Goal: Task Accomplishment & Management: Use online tool/utility

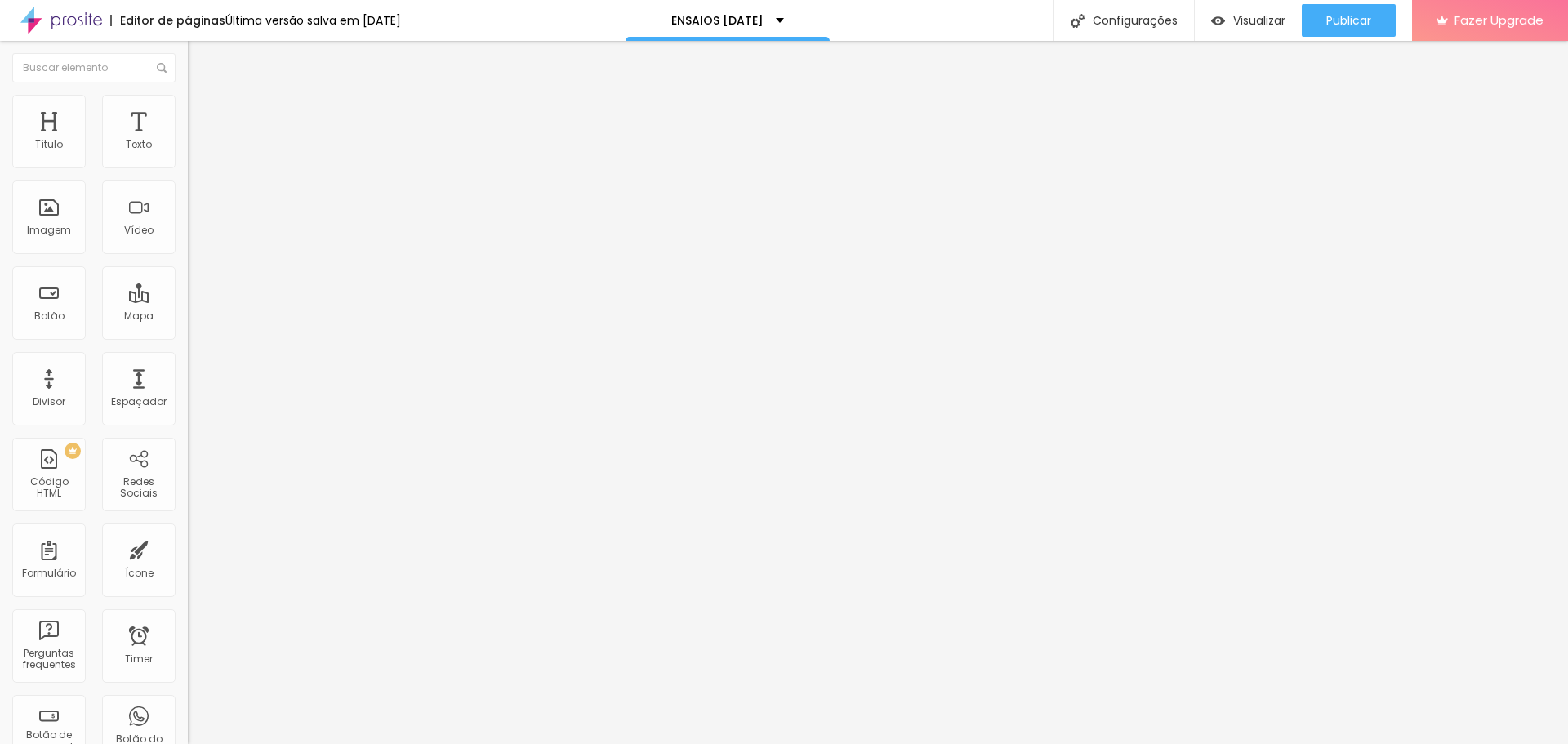
click at [188, 140] on span "Trocar imagem" at bounding box center [232, 134] width 89 height 14
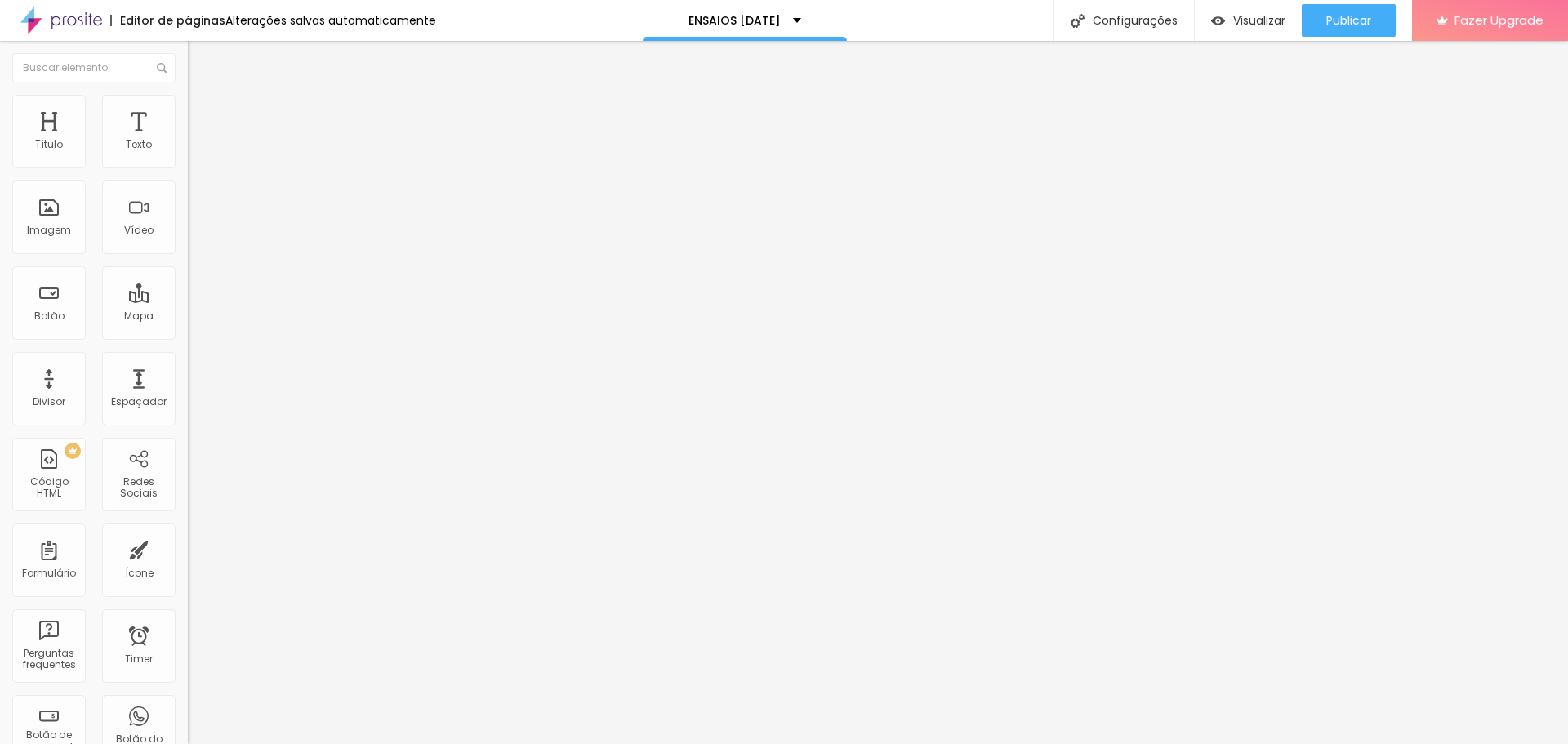
click at [188, 105] on li "Estilo" at bounding box center [282, 102] width 188 height 16
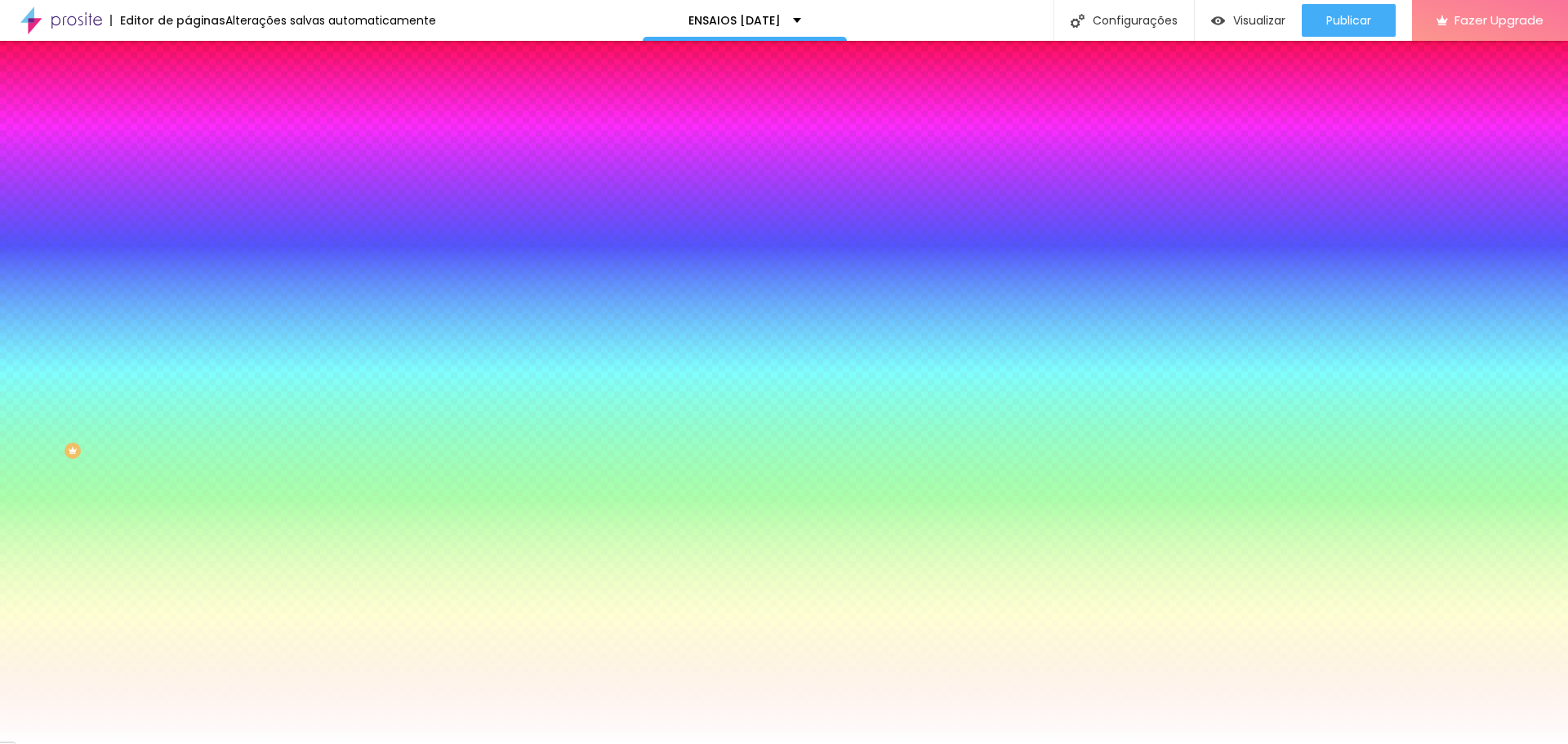
click at [188, 156] on div at bounding box center [282, 156] width 188 height 0
click at [144, 261] on div at bounding box center [784, 372] width 1568 height 744
type input "#14CC4A"
drag, startPoint x: 120, startPoint y: 227, endPoint x: 121, endPoint y: 209, distance: 18.0
click at [121, 209] on div at bounding box center [784, 372] width 1568 height 744
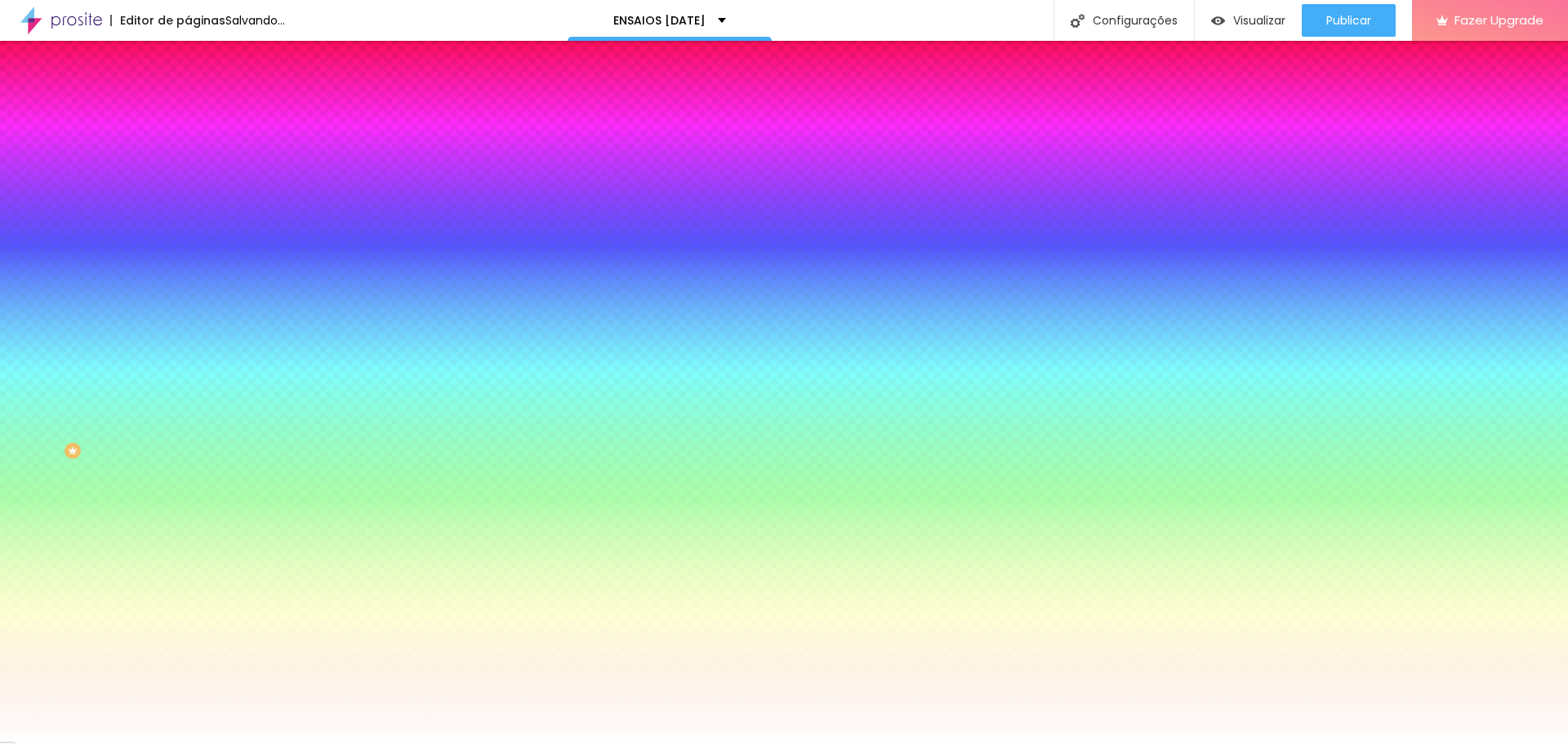
drag, startPoint x: 128, startPoint y: 168, endPoint x: 176, endPoint y: 168, distance: 48.0
click at [188, 168] on div "Cor de fundo Voltar ao padrão #14CC4A Tipografia Voltar ao padrão Borda Voltar …" at bounding box center [282, 393] width 188 height 534
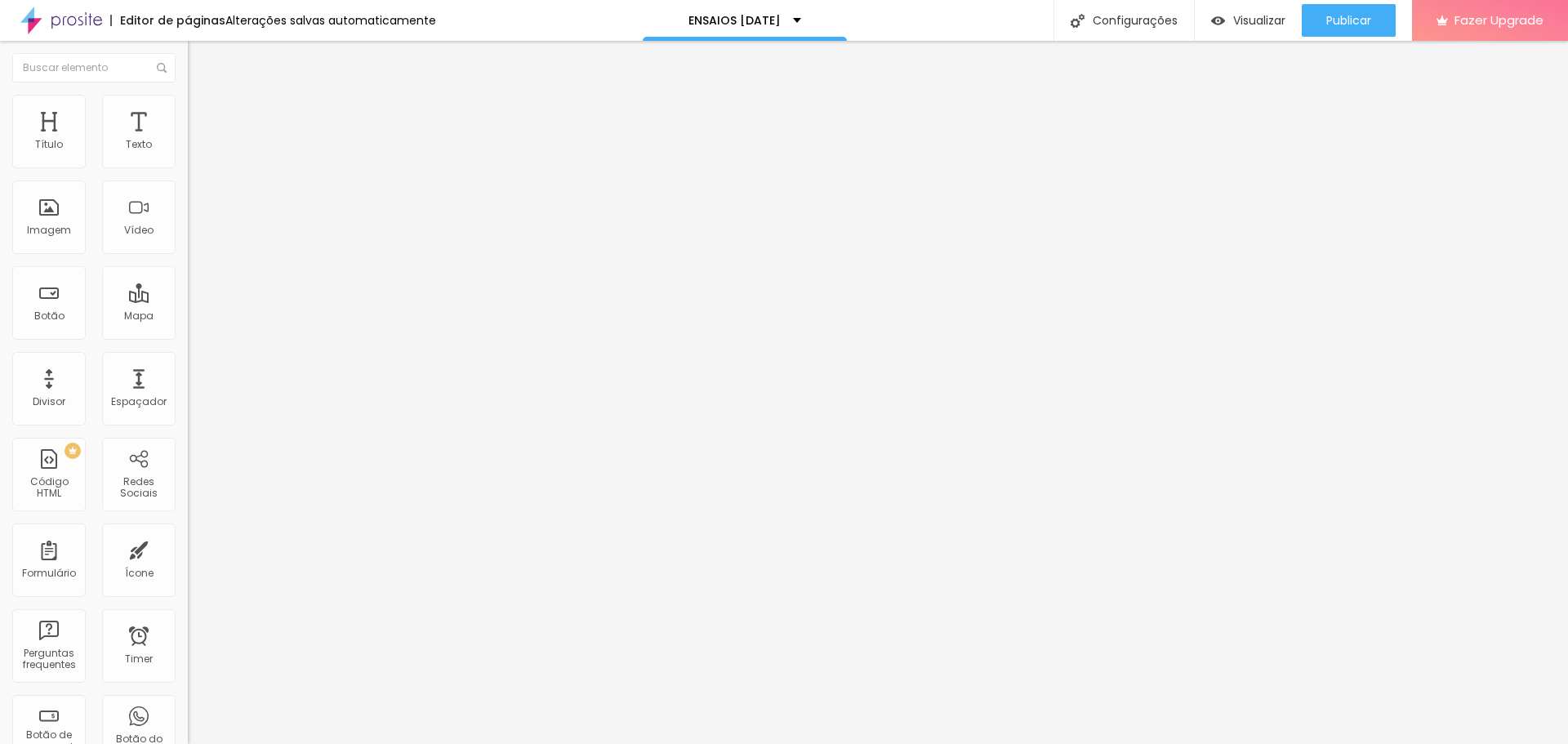
click at [203, 113] on span "Estilo" at bounding box center [215, 105] width 26 height 14
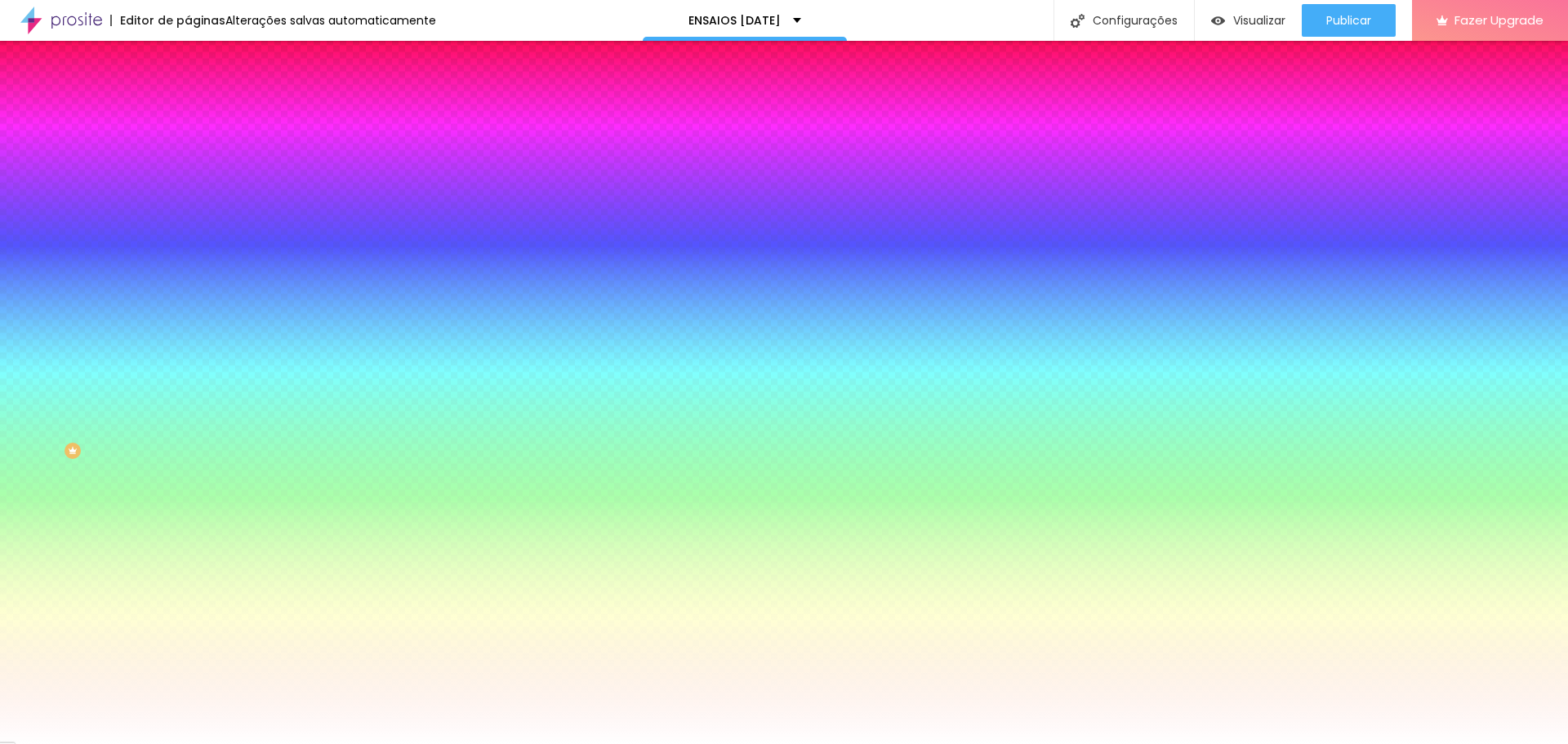
click at [188, 162] on input "#803404" at bounding box center [285, 164] width 196 height 16
paste input "14CC4A"
type input "#14CC4A"
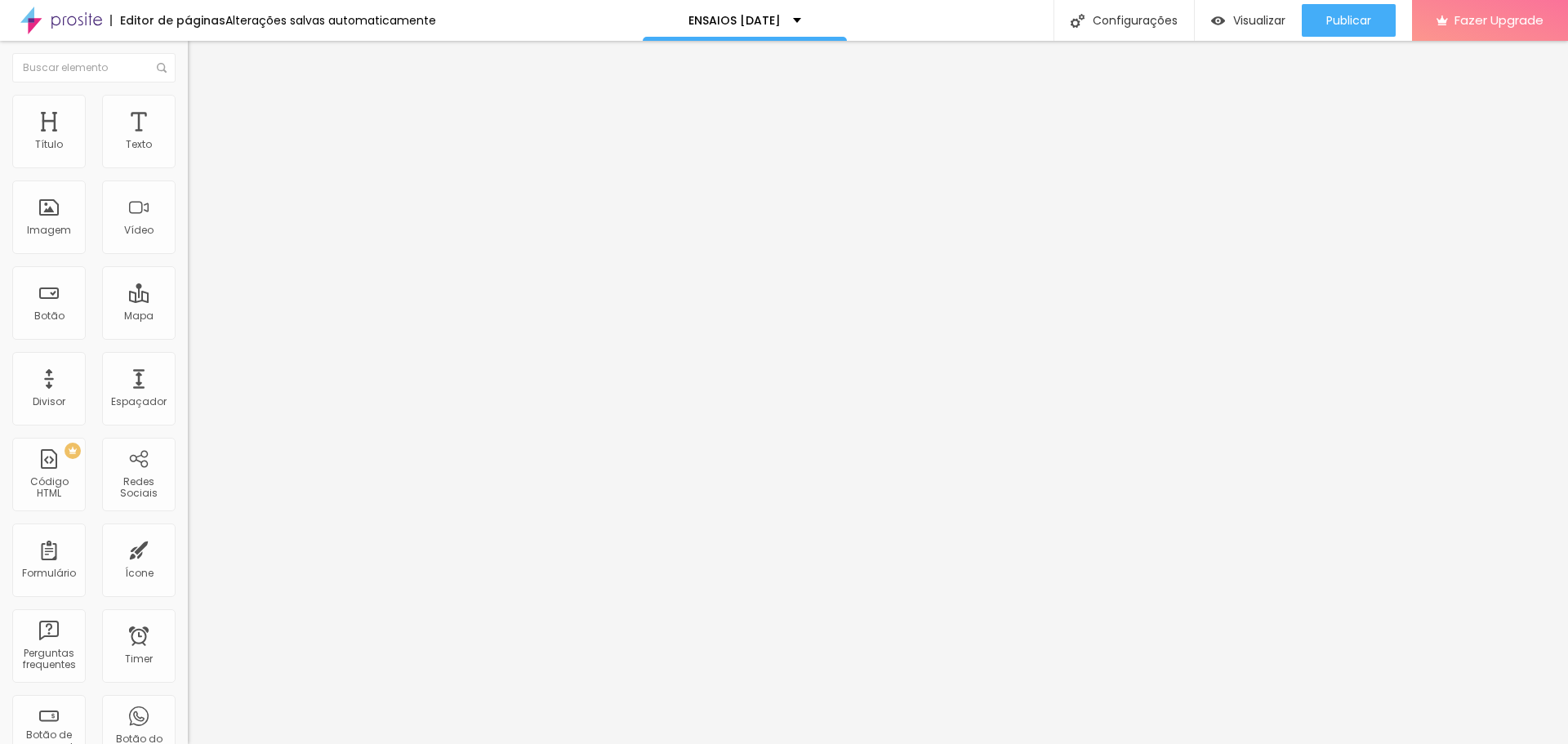
click at [203, 113] on span "Estilo" at bounding box center [215, 105] width 26 height 14
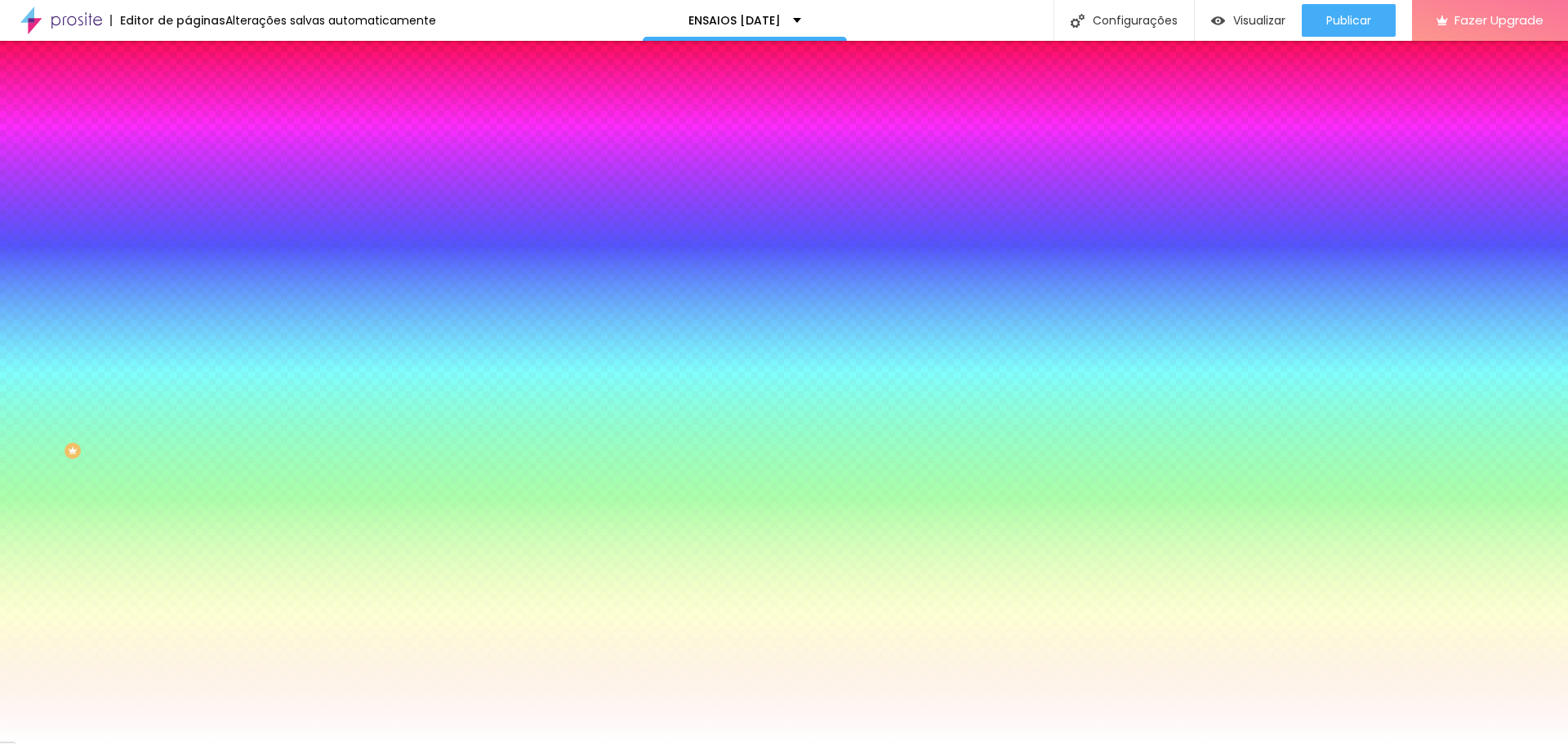
click at [188, 159] on input "#803404" at bounding box center [285, 164] width 196 height 16
click at [188, 161] on input "#803404" at bounding box center [285, 164] width 196 height 16
paste input "14CC4A"
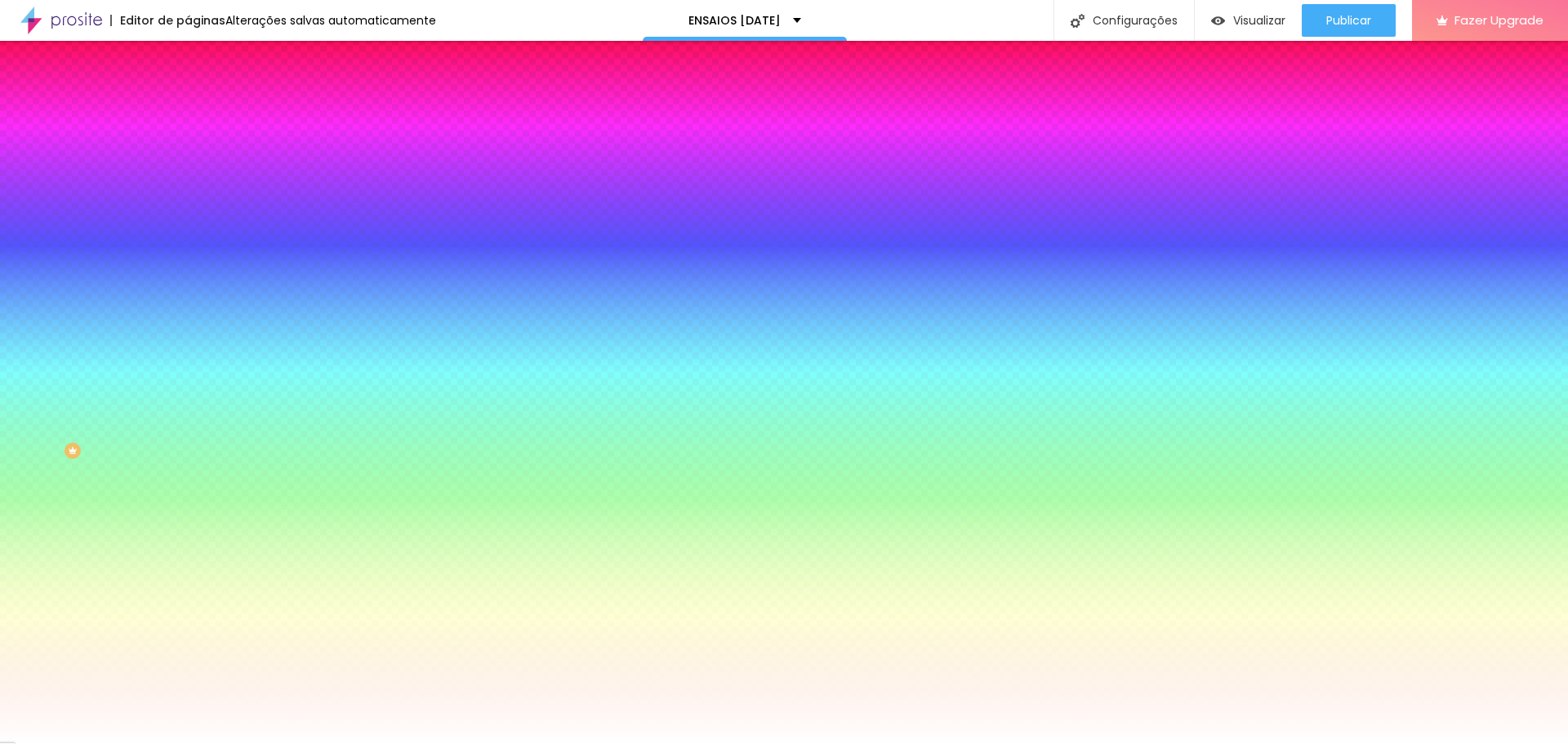
type input "#14CC4A"
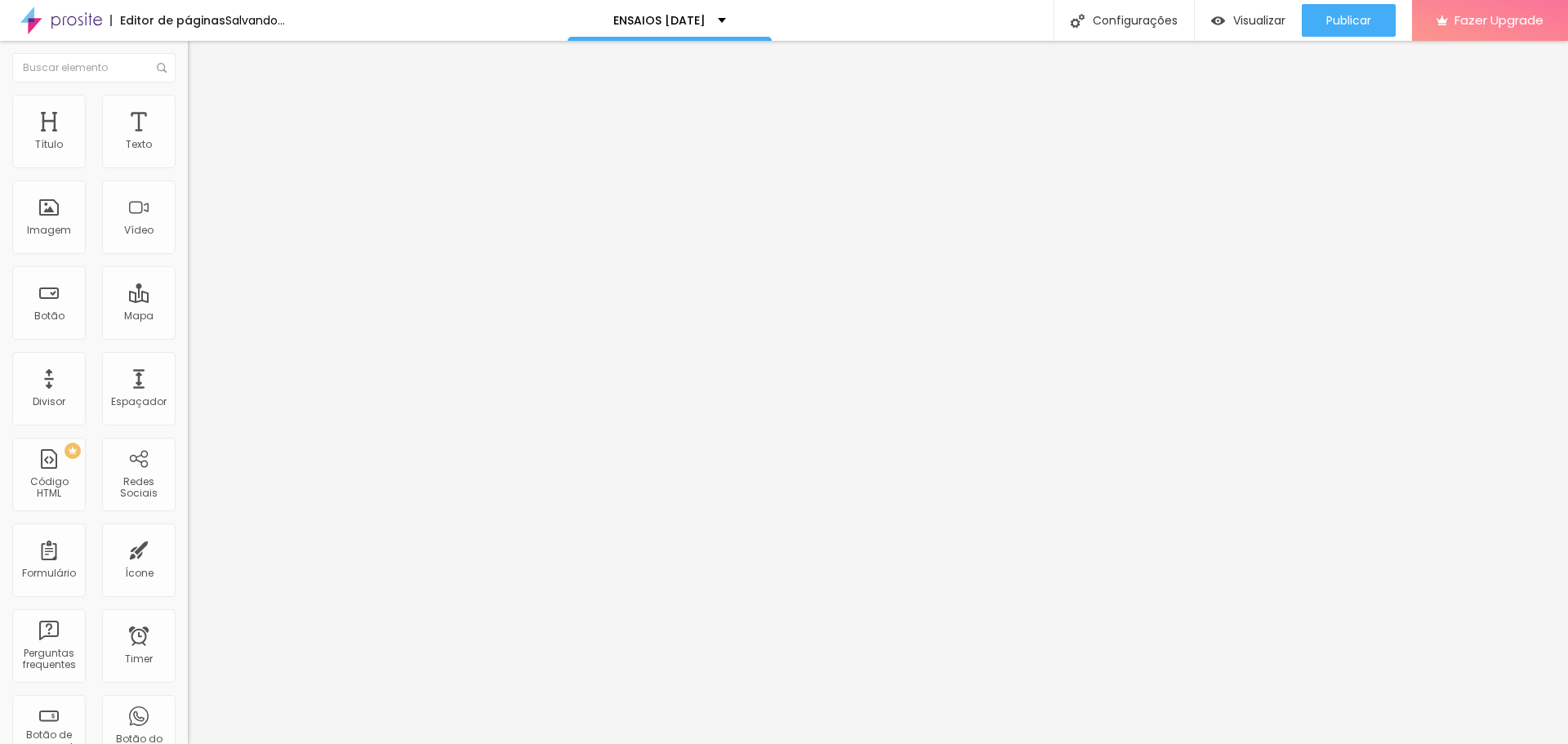
drag, startPoint x: 96, startPoint y: 102, endPoint x: 116, endPoint y: 135, distance: 38.6
click at [188, 102] on img at bounding box center [195, 102] width 15 height 15
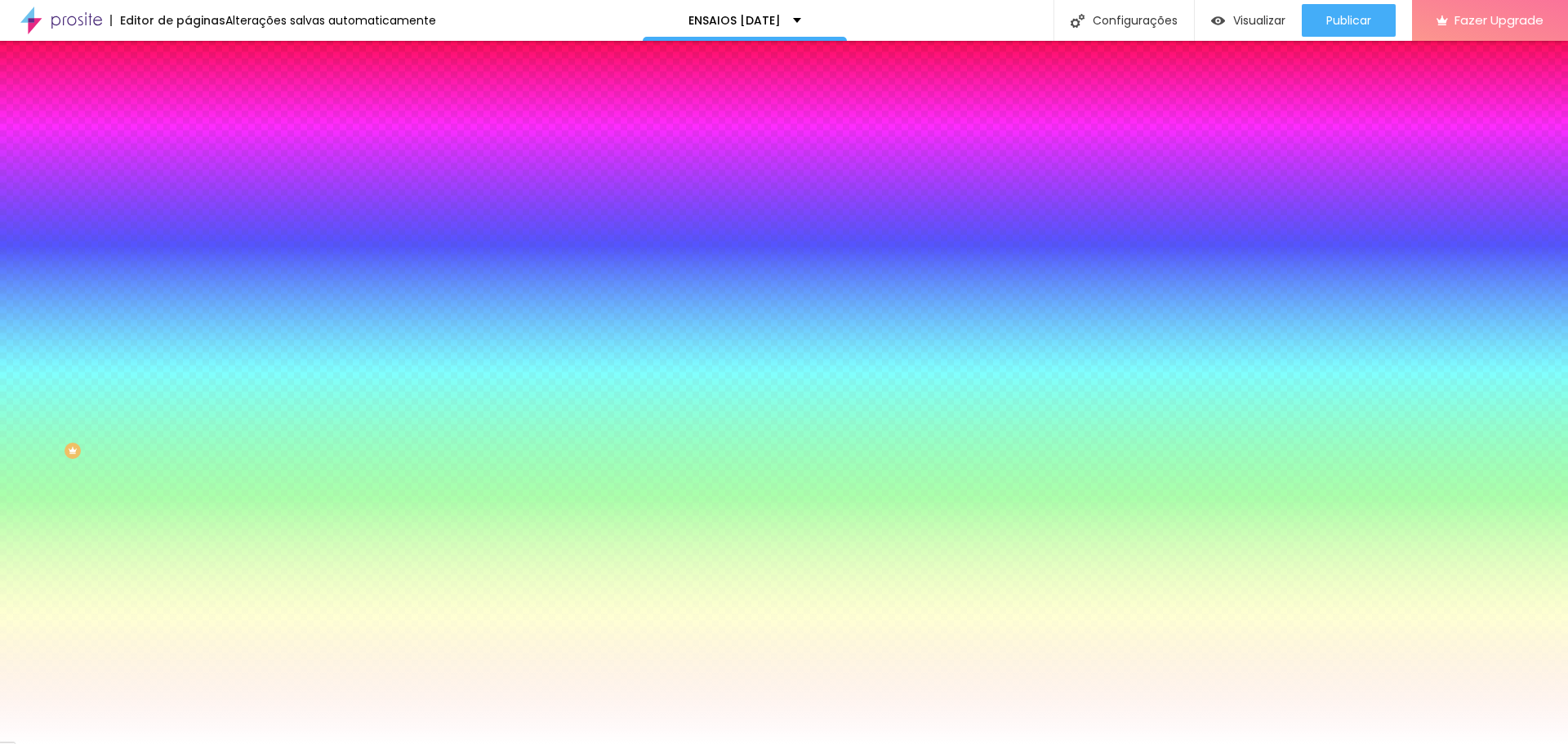
click at [188, 165] on input "#803404" at bounding box center [285, 164] width 196 height 16
paste input "14CC4A"
type input "#14CC4A"
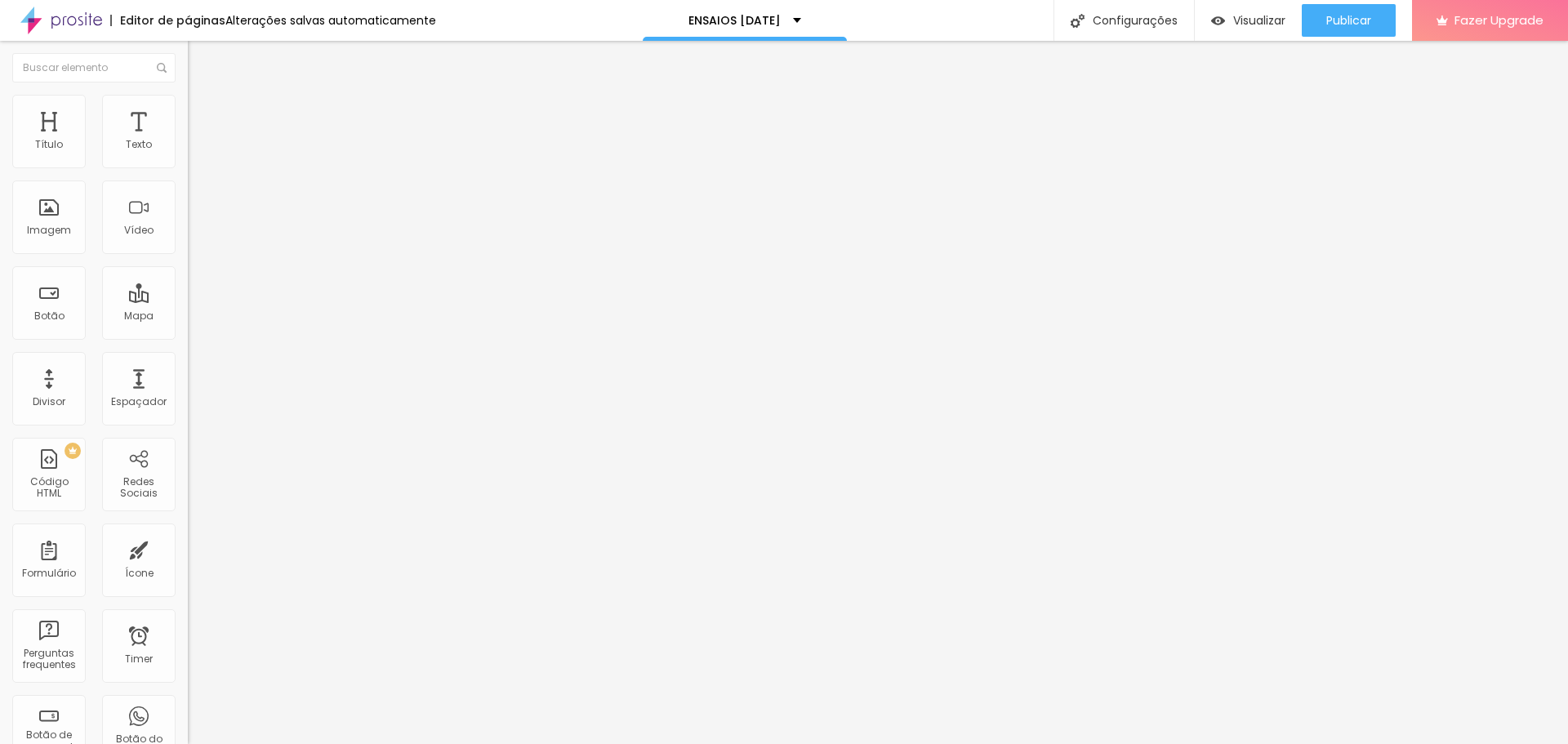
click at [188, 173] on span "Editar perguntas" at bounding box center [234, 166] width 93 height 14
drag, startPoint x: 858, startPoint y: 416, endPoint x: 539, endPoint y: 410, distance: 319.1
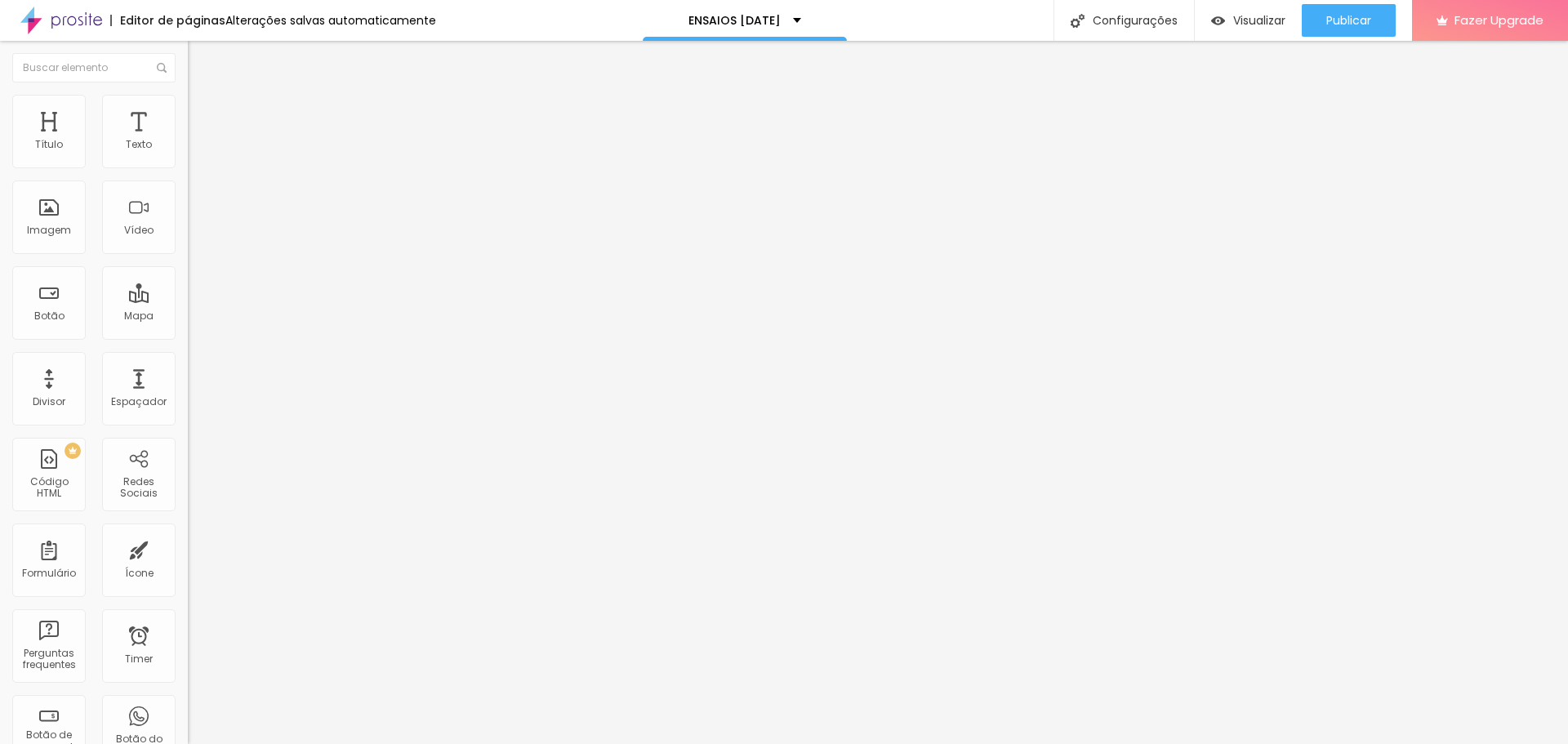
drag, startPoint x: 777, startPoint y: 445, endPoint x: 730, endPoint y: 445, distance: 47.0
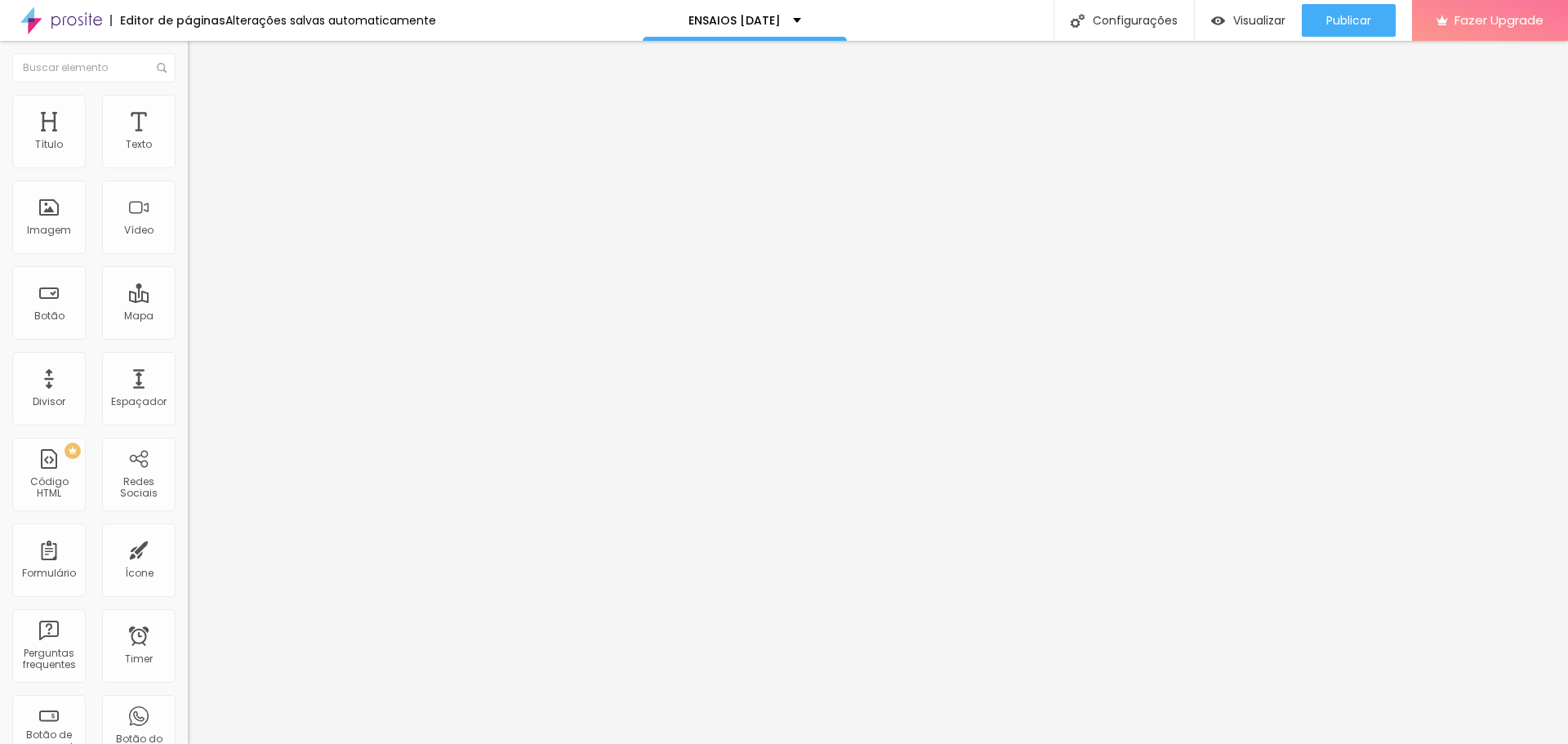
click at [188, 140] on span "Trocar imagem" at bounding box center [232, 134] width 89 height 14
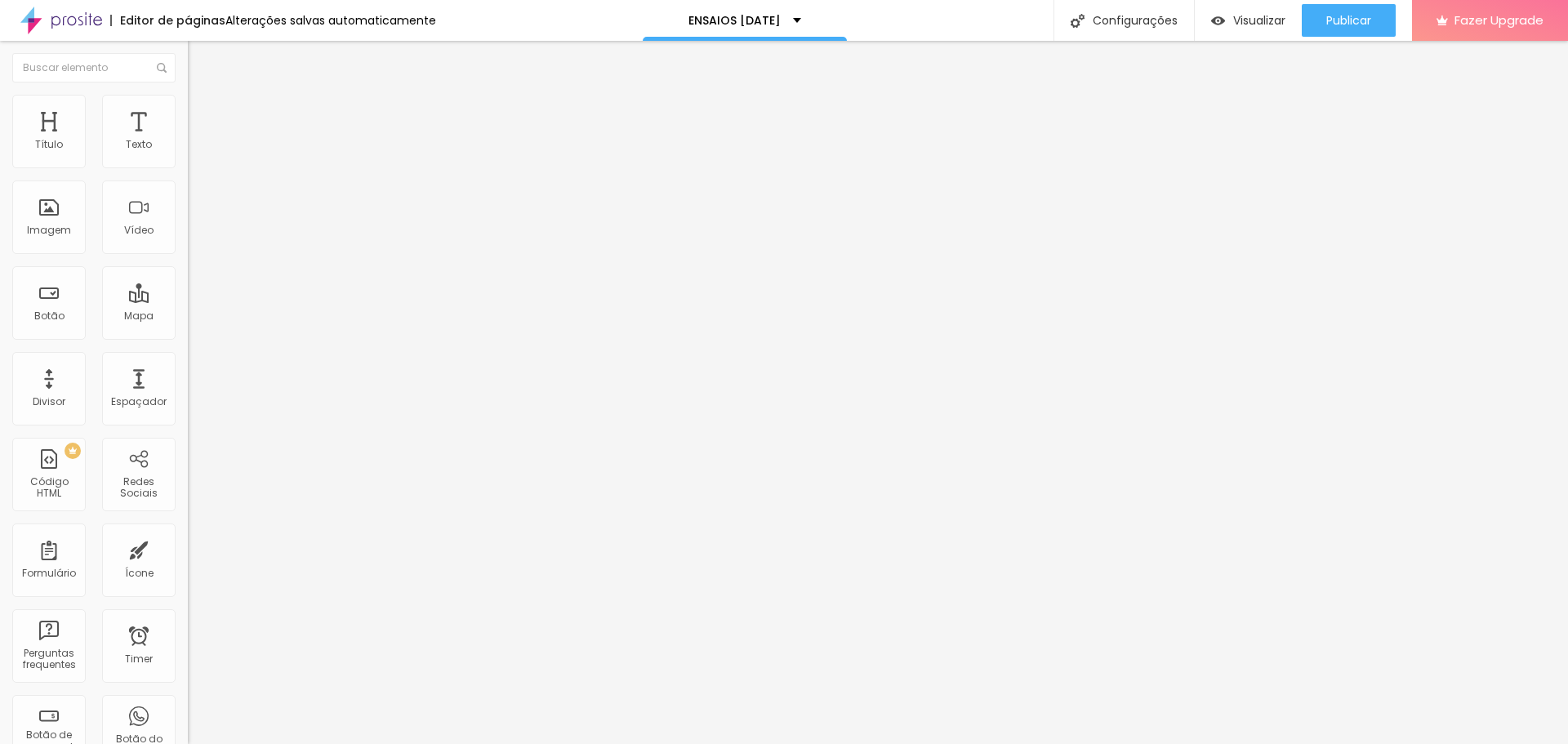
click at [188, 140] on span "Trocar imagem" at bounding box center [232, 134] width 89 height 14
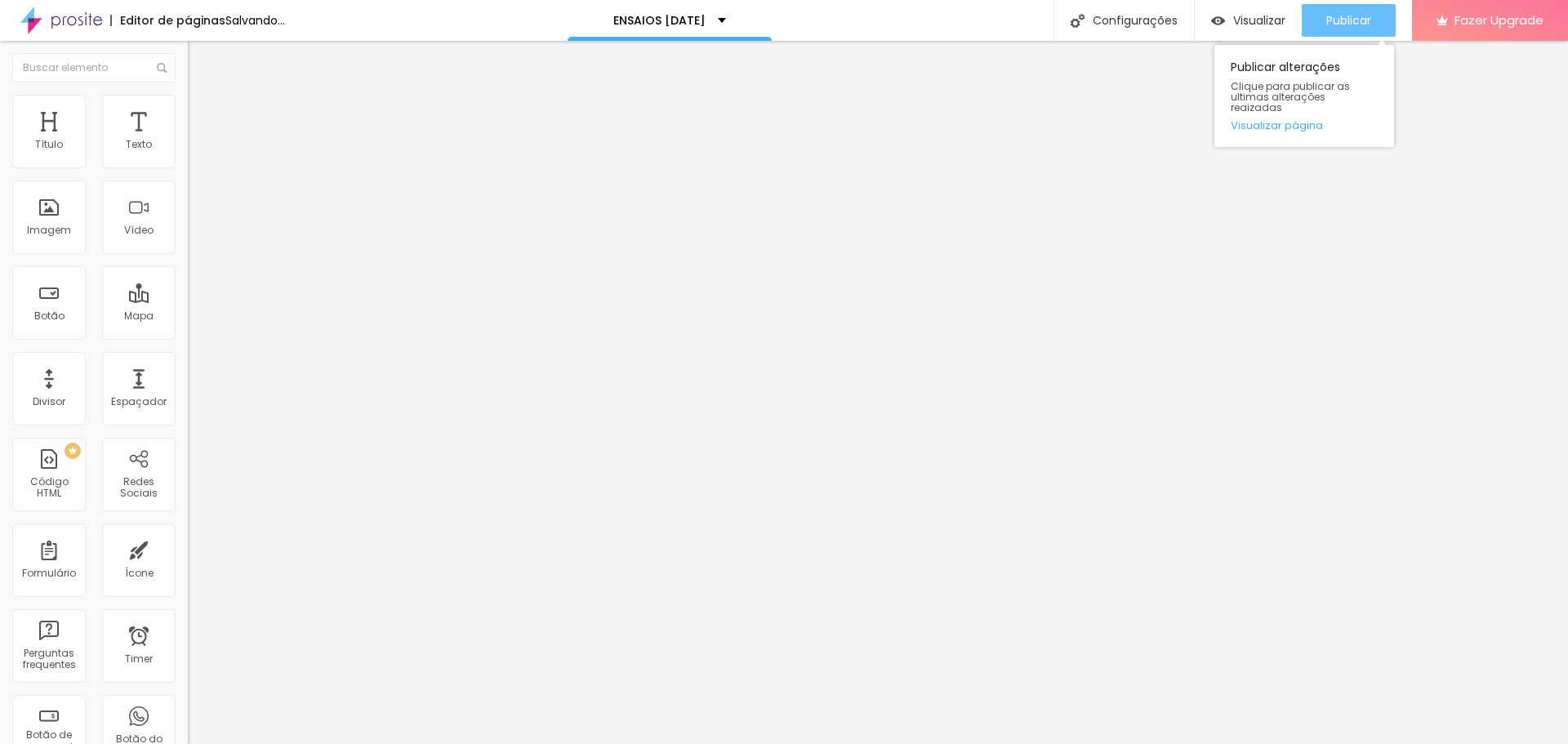
click at [1320, 11] on button "Publicar" at bounding box center [1348, 20] width 94 height 32
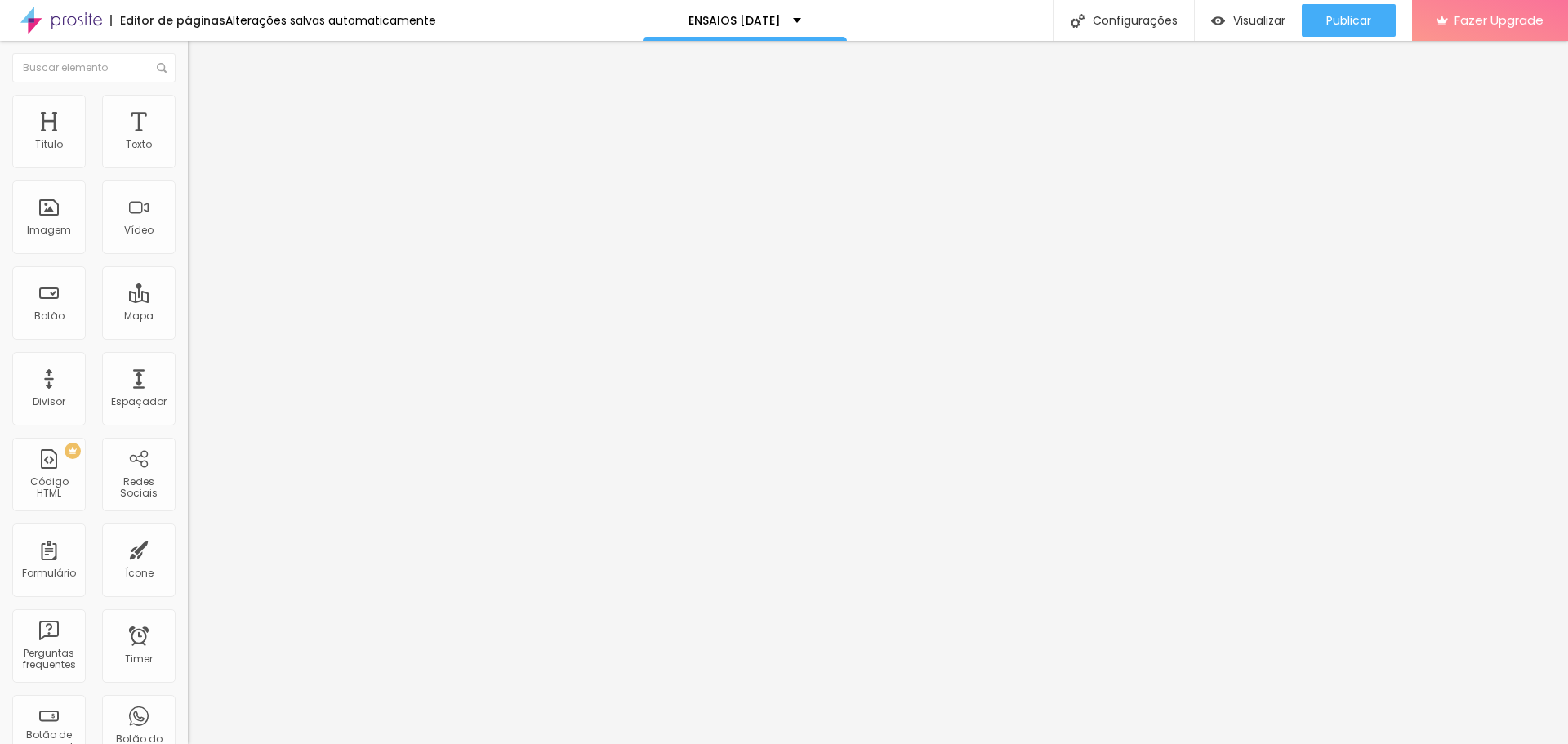
click at [188, 173] on span "Editar perguntas" at bounding box center [234, 166] width 93 height 14
drag, startPoint x: 722, startPoint y: 271, endPoint x: 504, endPoint y: 251, distance: 218.9
drag, startPoint x: 738, startPoint y: 418, endPoint x: 414, endPoint y: 424, distance: 324.1
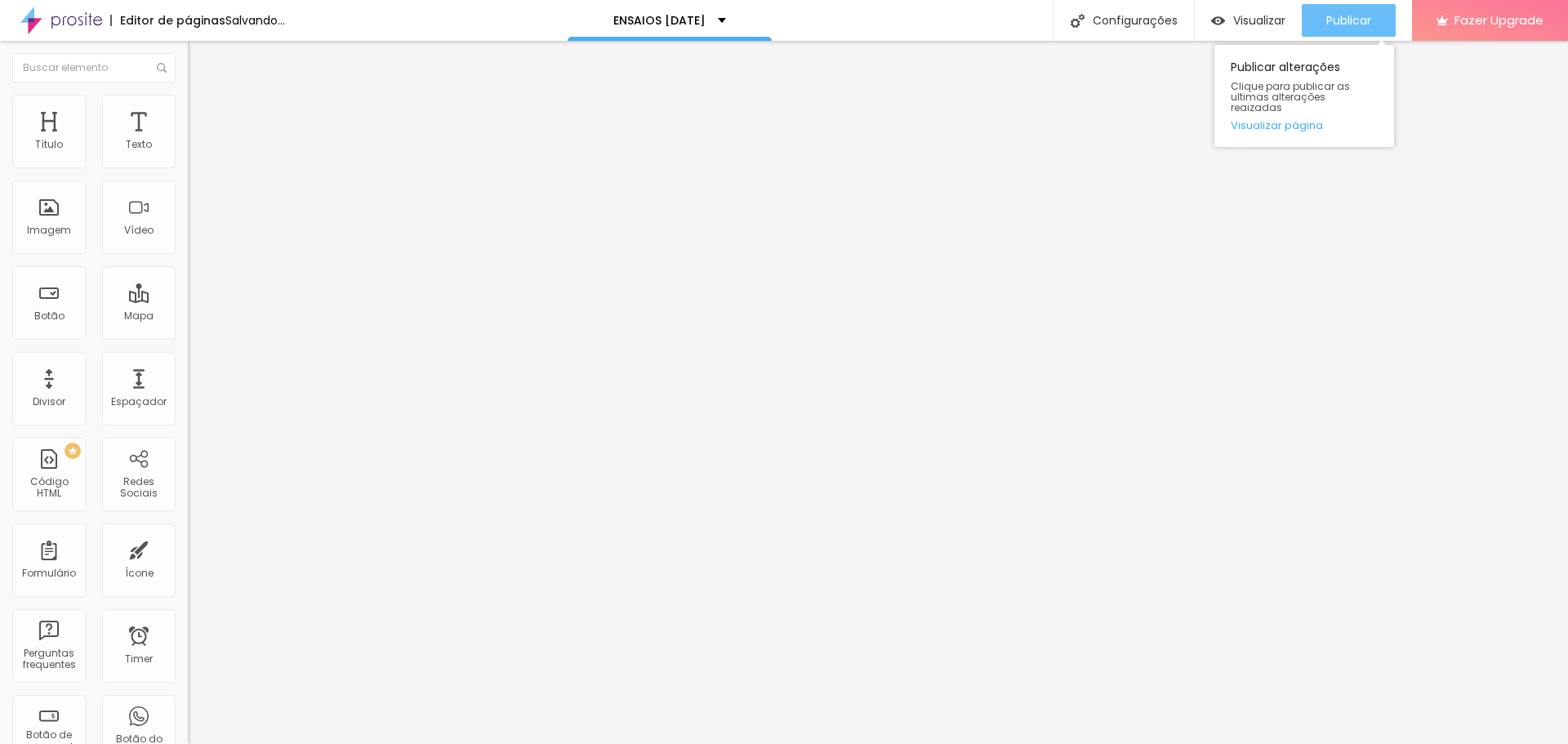
click at [1370, 20] on span "Publicar" at bounding box center [1348, 21] width 45 height 13
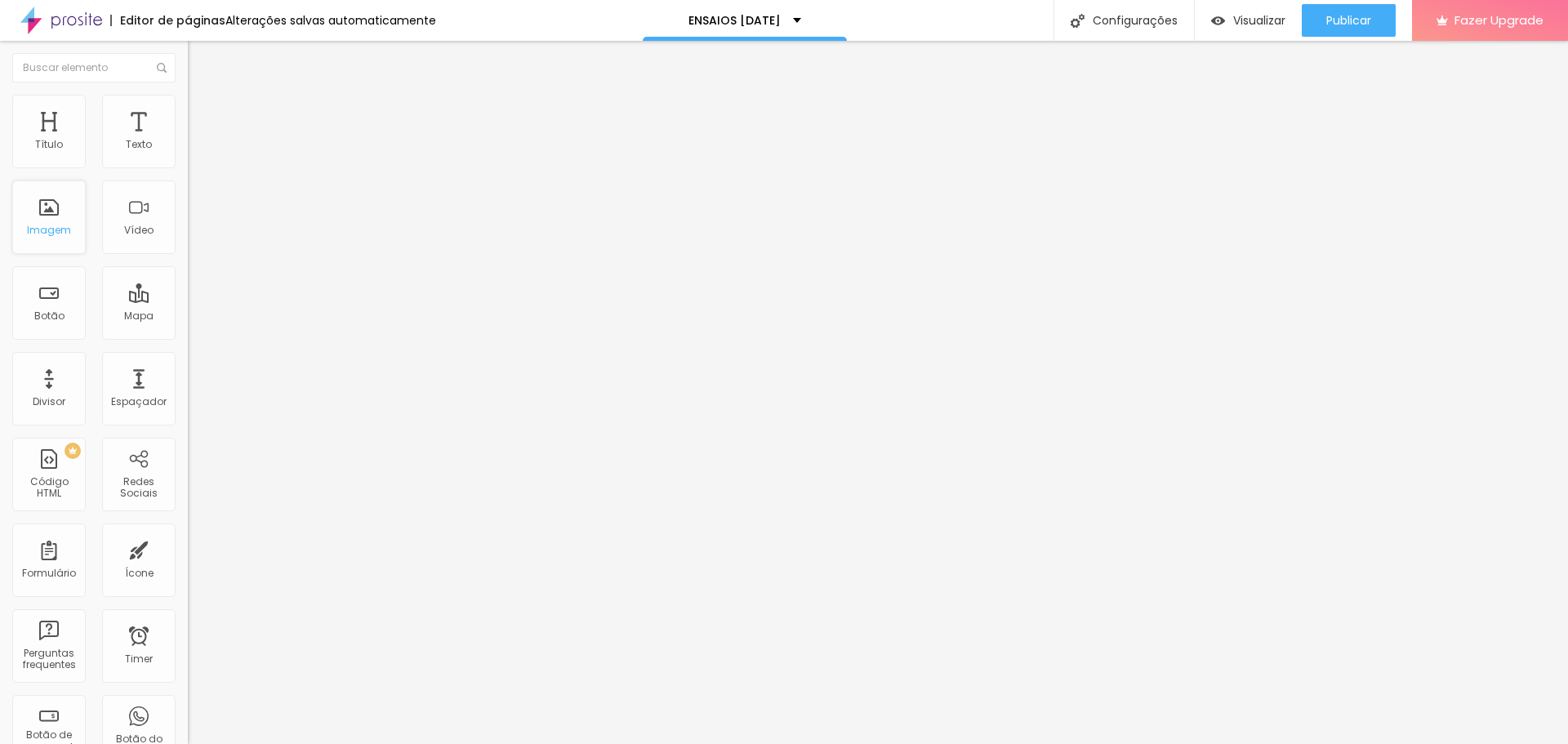
click at [61, 230] on div "Imagem" at bounding box center [48, 230] width 45 height 11
click at [188, 140] on span "Adicionar imagem" at bounding box center [240, 134] width 105 height 14
click at [1328, 21] on span "Publicar" at bounding box center [1348, 21] width 45 height 13
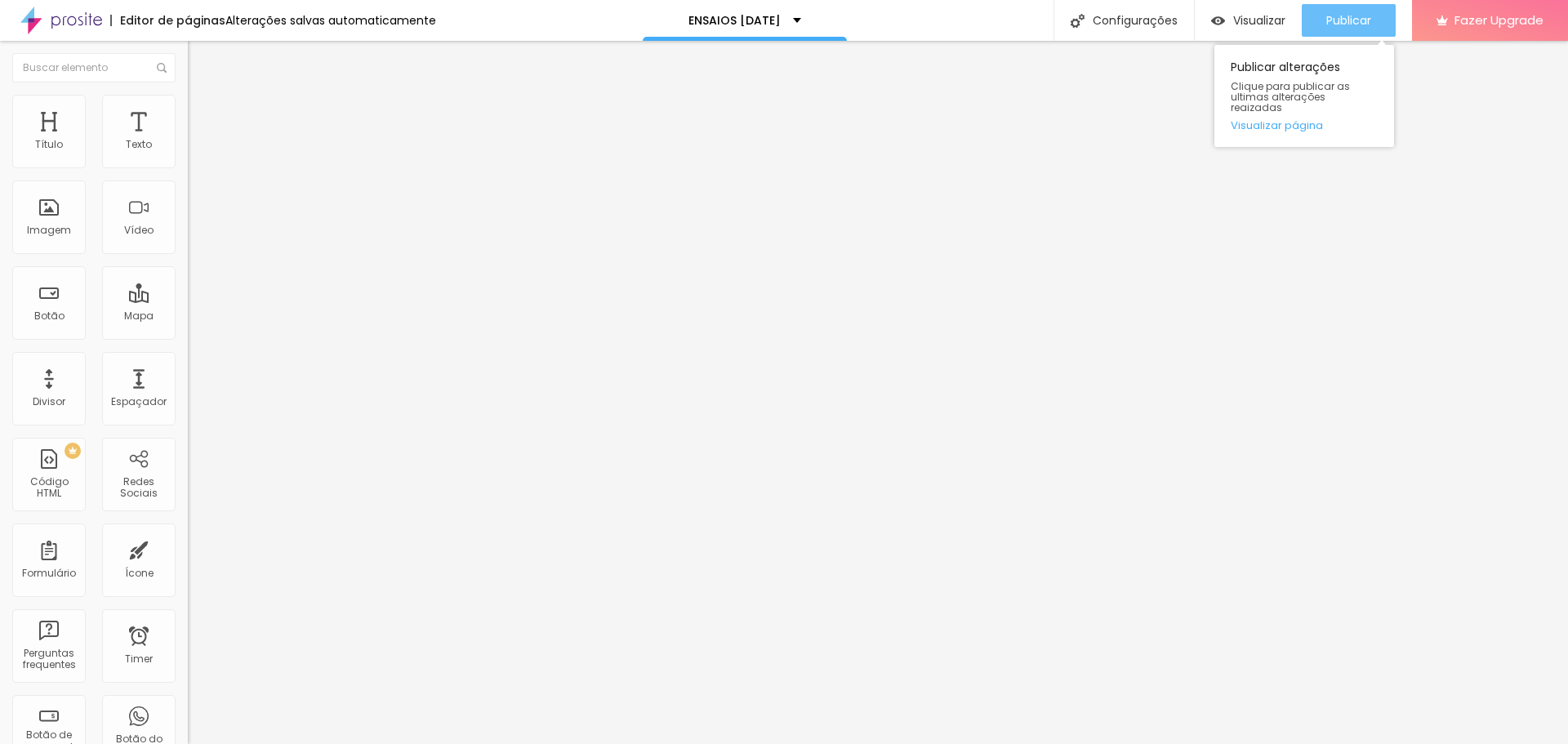
click at [1349, 25] on span "Publicar" at bounding box center [1348, 21] width 45 height 13
click at [188, 140] on span "Adicionar imagem" at bounding box center [240, 134] width 105 height 14
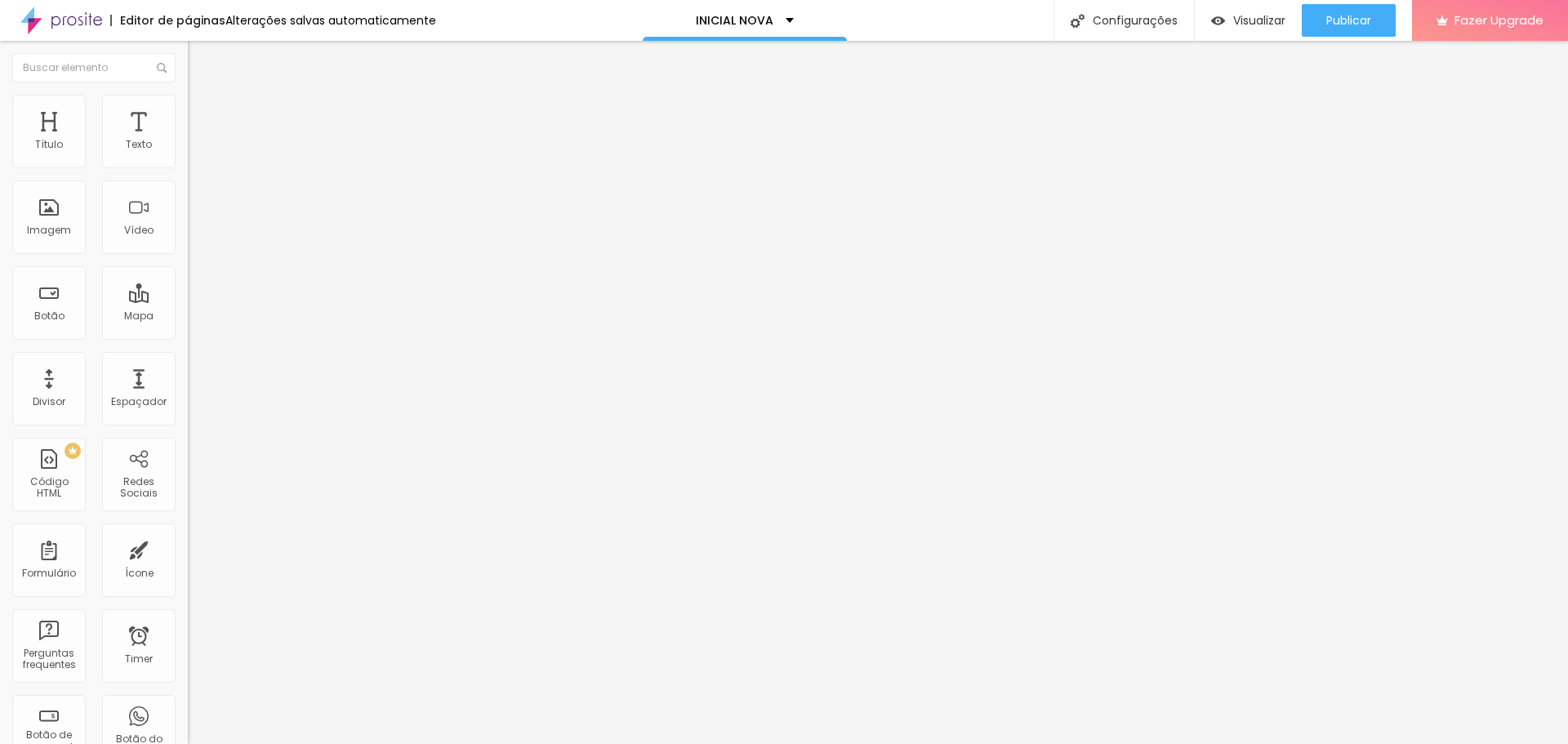
click at [188, 335] on input "https://" at bounding box center [285, 326] width 196 height 16
drag, startPoint x: 36, startPoint y: 437, endPoint x: 0, endPoint y: 435, distance: 36.1
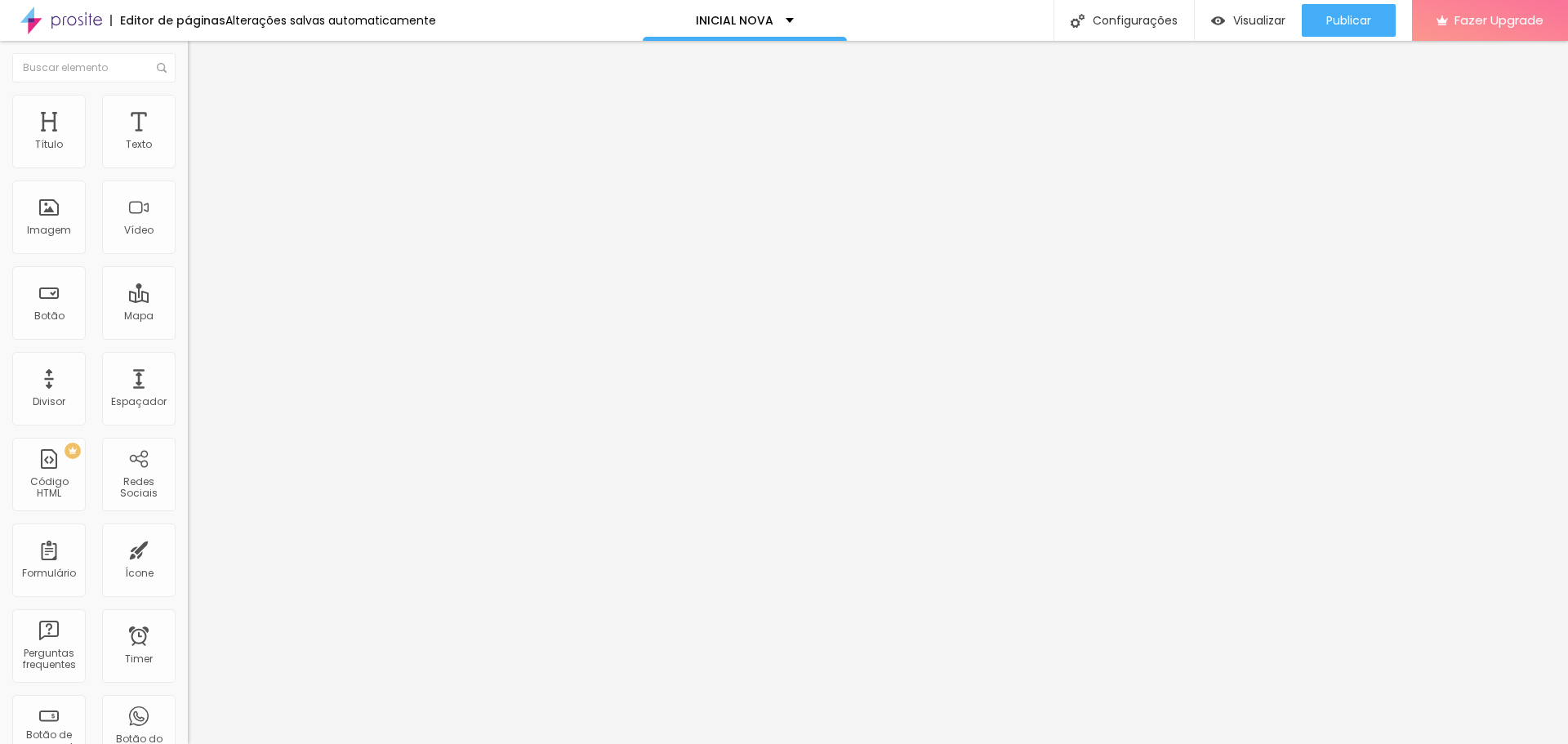
click at [188, 373] on div "Trocar imagem Descrição da imagem (Alt) Alinhamento Proporção Original Cinema 1…" at bounding box center [282, 249] width 188 height 245
paste input "www.regisgomesfotos.com/ensaios-natal"
type input "https://www.regisgomesfotos.com/ensaios-natal"
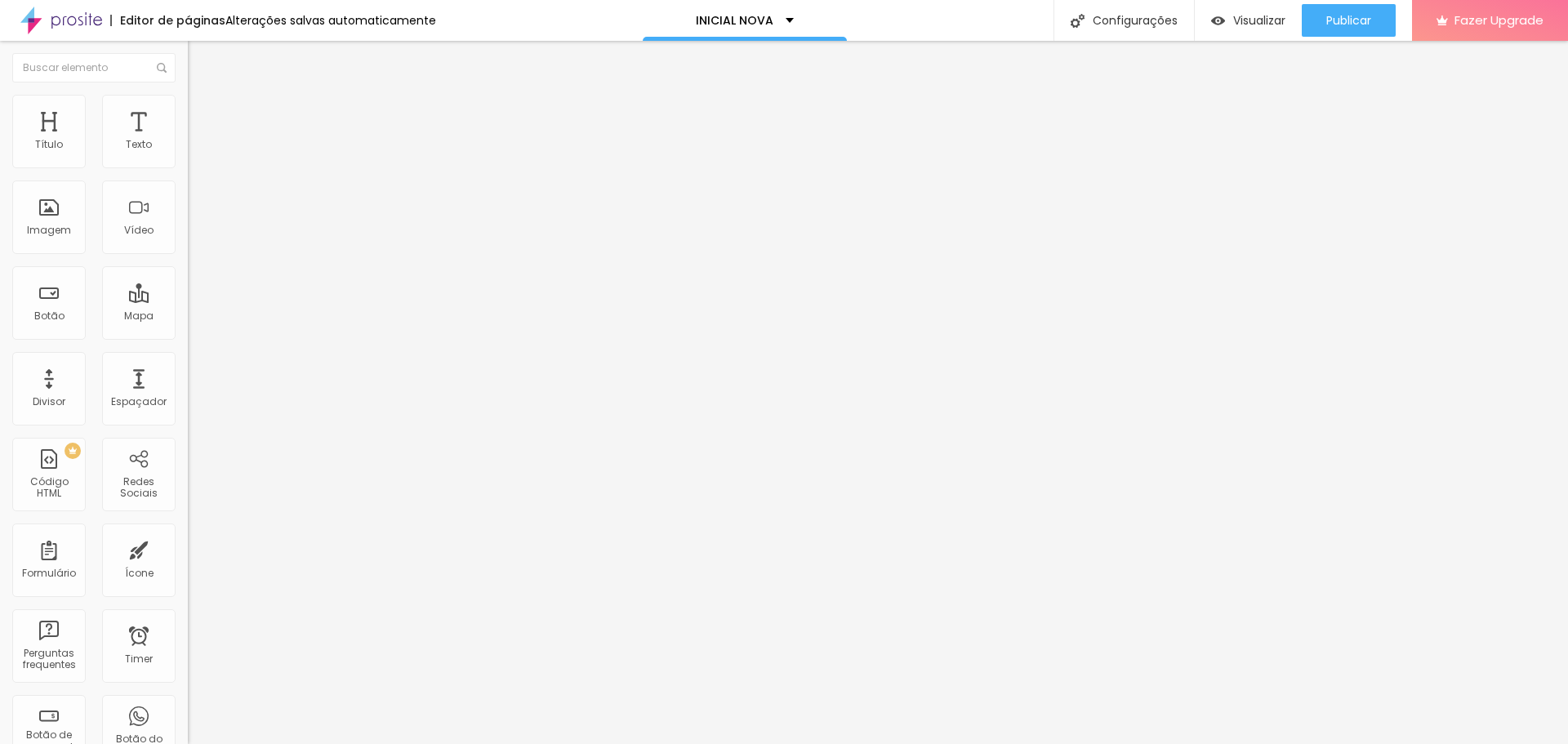
click at [188, 548] on div "Editar Imagem Conteúdo Estilo Avançado Trocar imagem Descrição da imagem (Alt) …" at bounding box center [282, 392] width 188 height 703
click at [203, 113] on span "Estilo" at bounding box center [215, 105] width 26 height 14
type input "95"
type input "90"
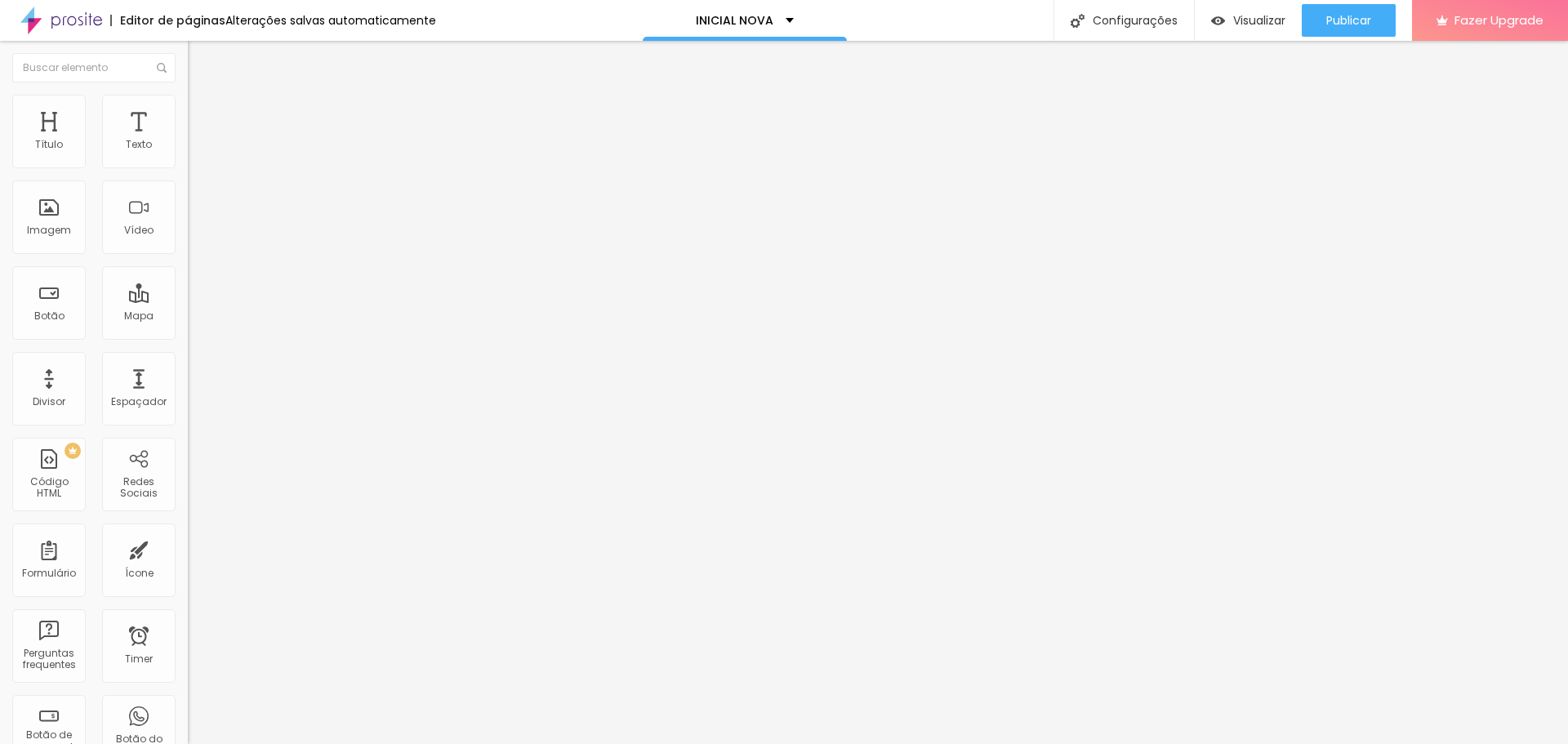
type input "90"
type input "85"
type input "80"
drag, startPoint x: 167, startPoint y: 179, endPoint x: 137, endPoint y: 176, distance: 30.1
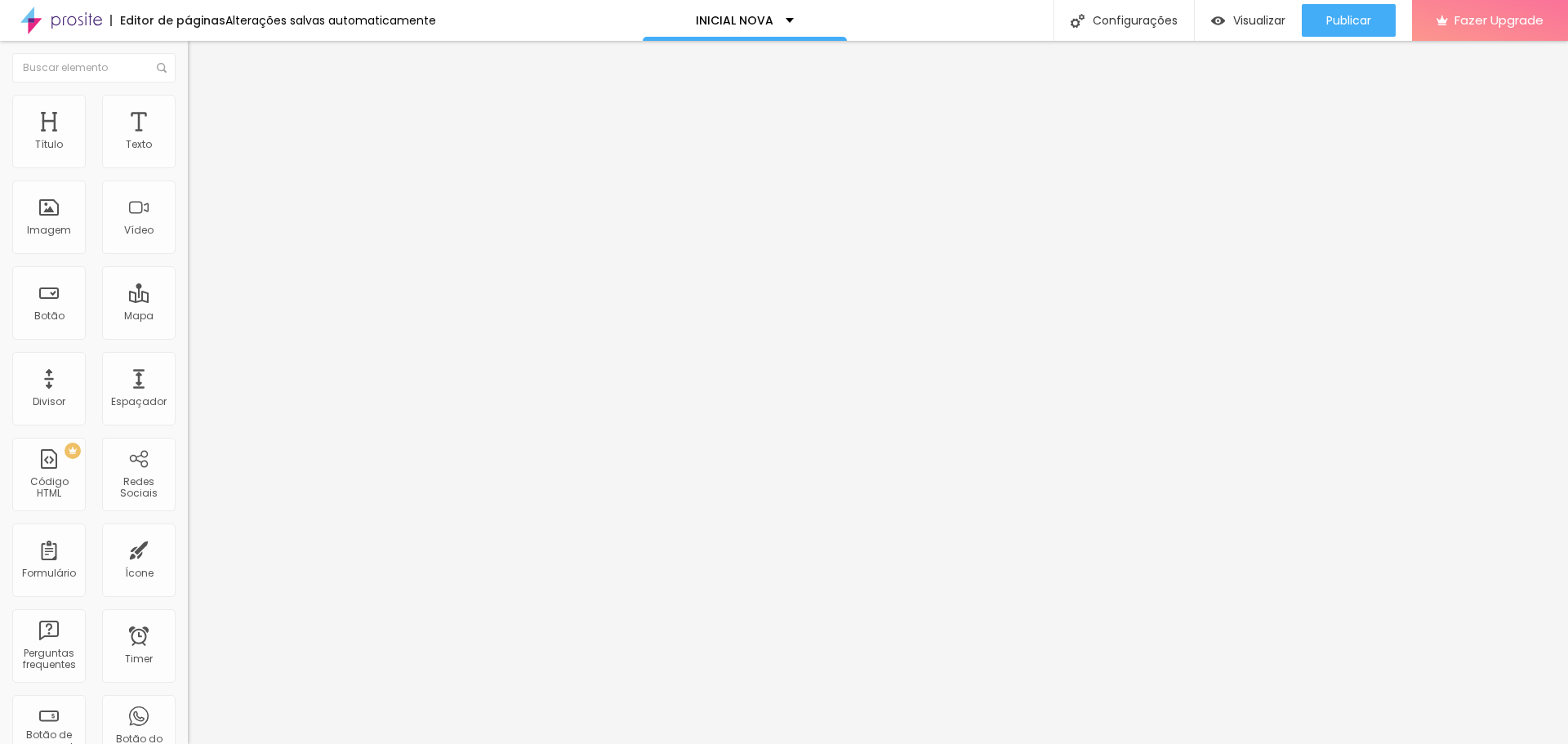
type input "80"
click at [188, 168] on input "range" at bounding box center [240, 161] width 105 height 13
click at [1354, 20] on span "Publicar" at bounding box center [1348, 21] width 45 height 13
drag, startPoint x: 71, startPoint y: 181, endPoint x: 0, endPoint y: 185, distance: 71.1
click at [188, 185] on div "Texto Click me Alinhamento Tamanho Normal Pequeno Normal Grande Link URL https:…" at bounding box center [282, 245] width 188 height 238
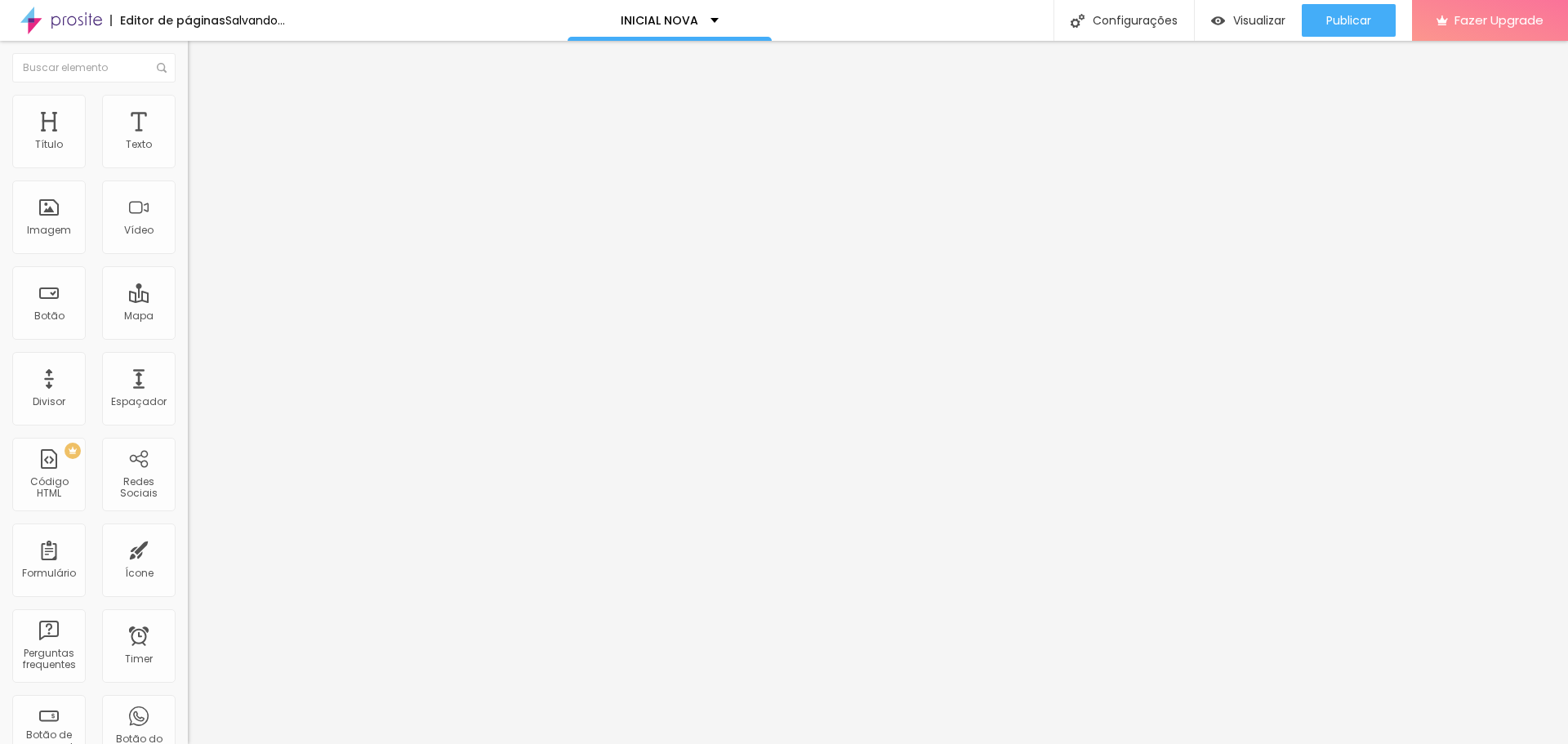
scroll to position [0, 71]
type input "QUERO VER OS PACOTES DE ENSAIO DE NATAL!"
click at [188, 336] on input "https://" at bounding box center [285, 328] width 196 height 16
drag, startPoint x: 74, startPoint y: 338, endPoint x: 0, endPoint y: 324, distance: 75.3
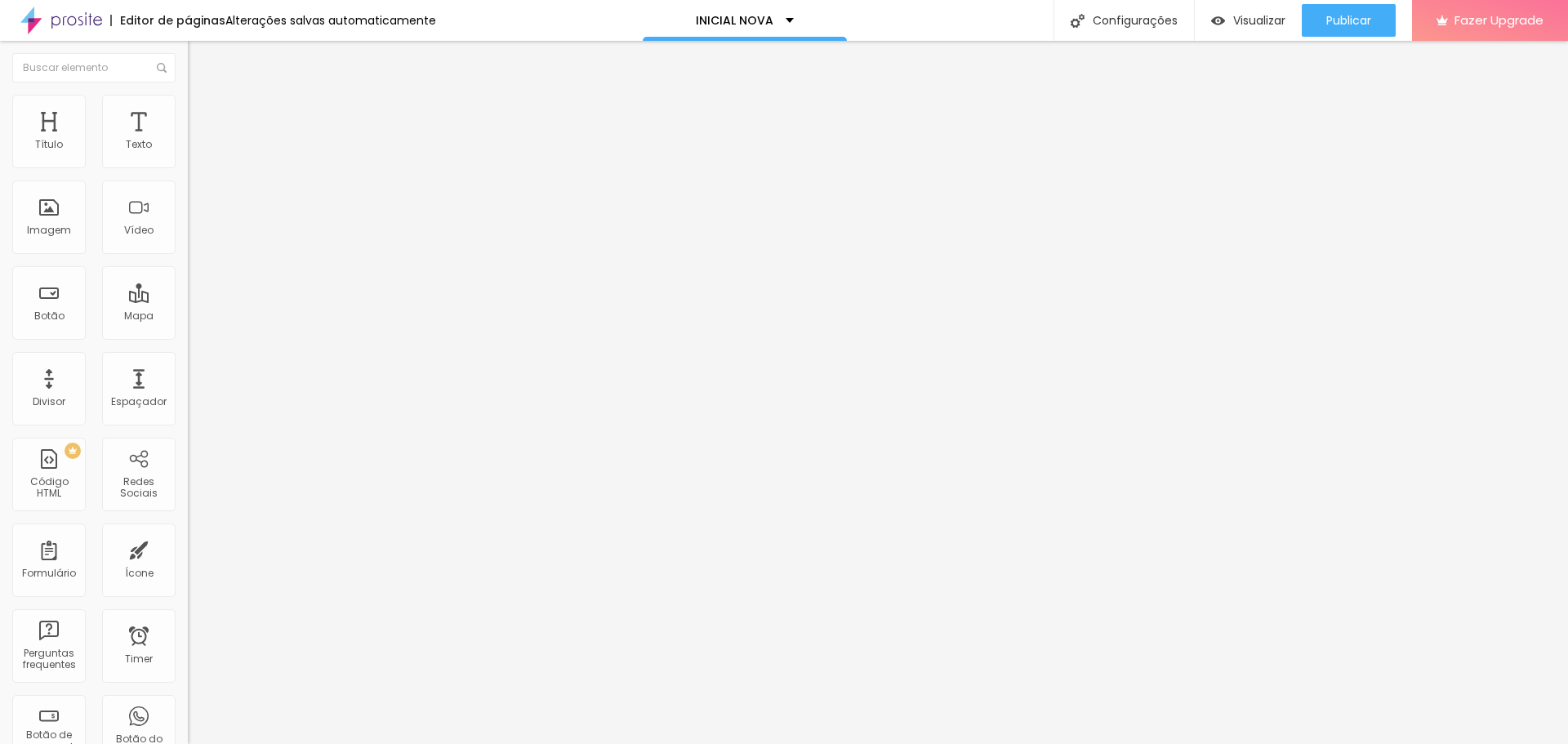
click at [188, 324] on div "Texto QUERO VER OS PACOTES DE ENSAIO DE NATAL! Alinhamento Tamanho Normal Peque…" at bounding box center [282, 245] width 188 height 238
paste input "www.regisgomesfotos.com/ensaios-natal"
type input "https://www.regisgomesfotos.com/ensaios-natal"
click at [188, 365] on div "Abrir em uma nova aba" at bounding box center [282, 361] width 188 height 9
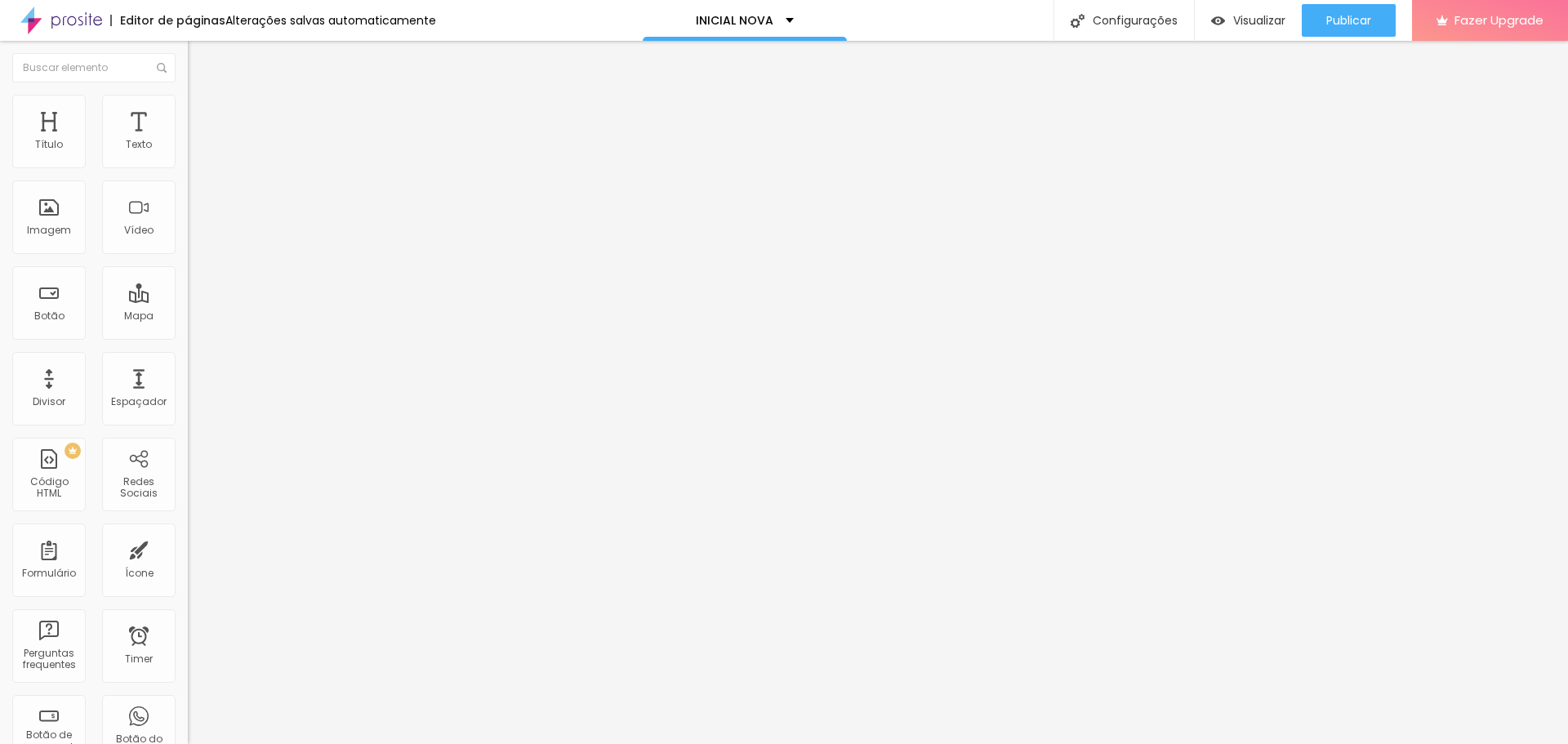
scroll to position [0, 0]
click at [188, 98] on img at bounding box center [195, 102] width 15 height 15
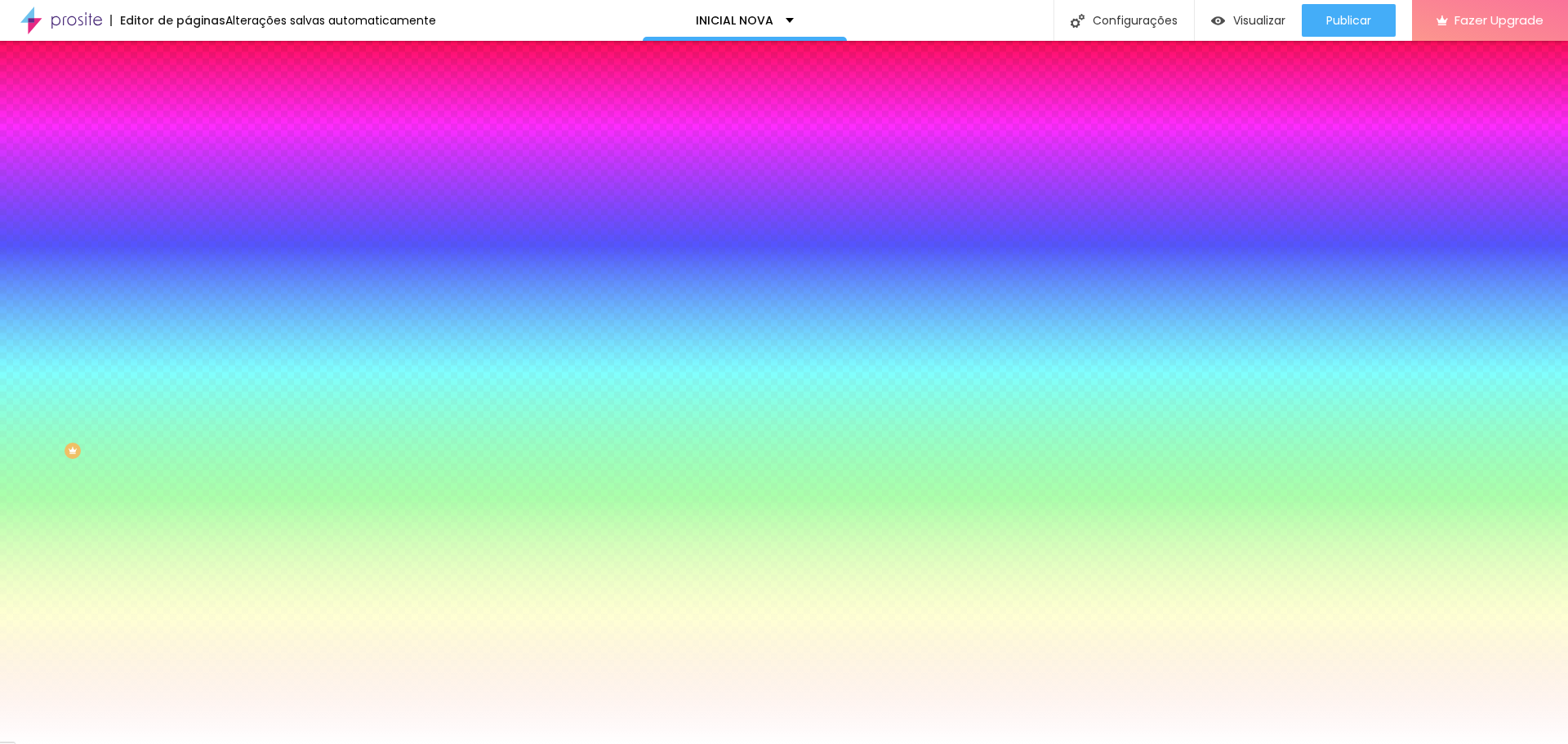
click at [188, 156] on div at bounding box center [282, 156] width 188 height 0
type input "#A22525"
drag, startPoint x: 115, startPoint y: 201, endPoint x: 109, endPoint y: 229, distance: 28.6
click at [109, 229] on div at bounding box center [784, 372] width 1568 height 744
click at [188, 138] on div "Cor de fundo Voltar ao padrão #A22525 Tipografia Voltar ao padrão Borda Voltar …" at bounding box center [282, 393] width 188 height 534
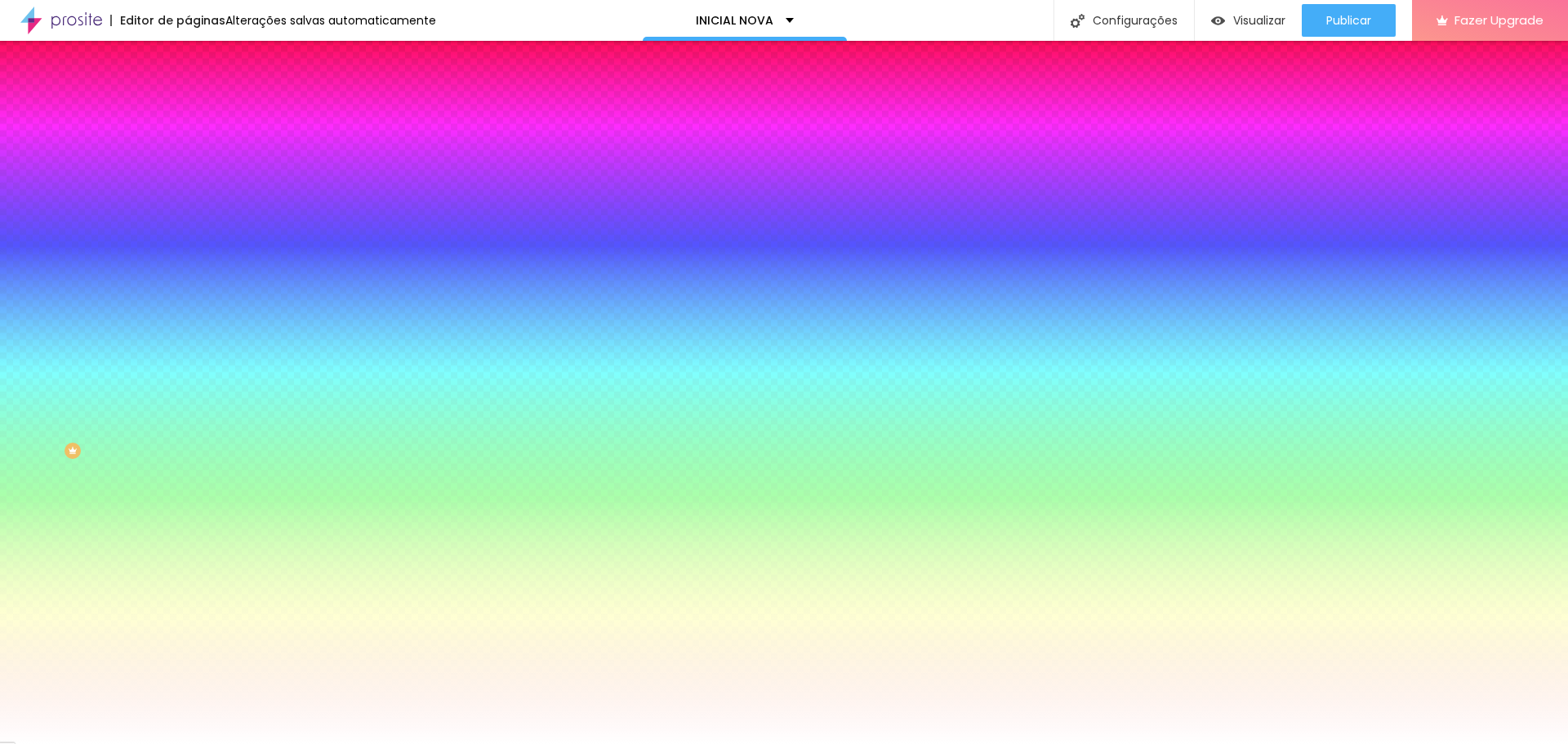
click at [188, 95] on li "Conteúdo" at bounding box center [282, 86] width 188 height 16
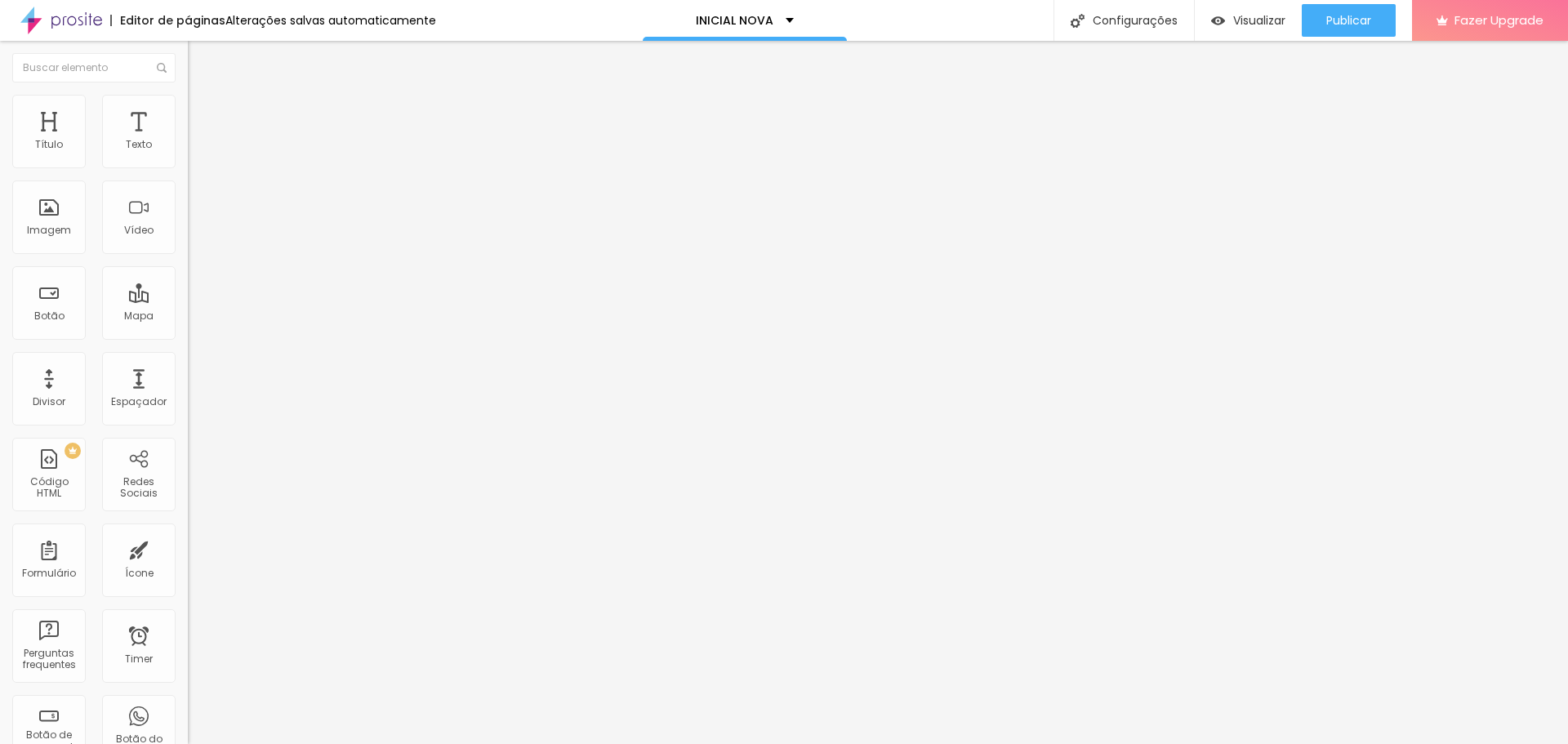
click at [188, 251] on span "Normal" at bounding box center [206, 250] width 37 height 14
click at [188, 292] on span "Grande" at bounding box center [207, 285] width 38 height 14
click at [1362, 32] on div "Publicar" at bounding box center [1348, 20] width 45 height 32
click at [203, 113] on span "Avançado" at bounding box center [229, 105] width 54 height 14
click at [188, 103] on li "Avançado" at bounding box center [282, 102] width 188 height 16
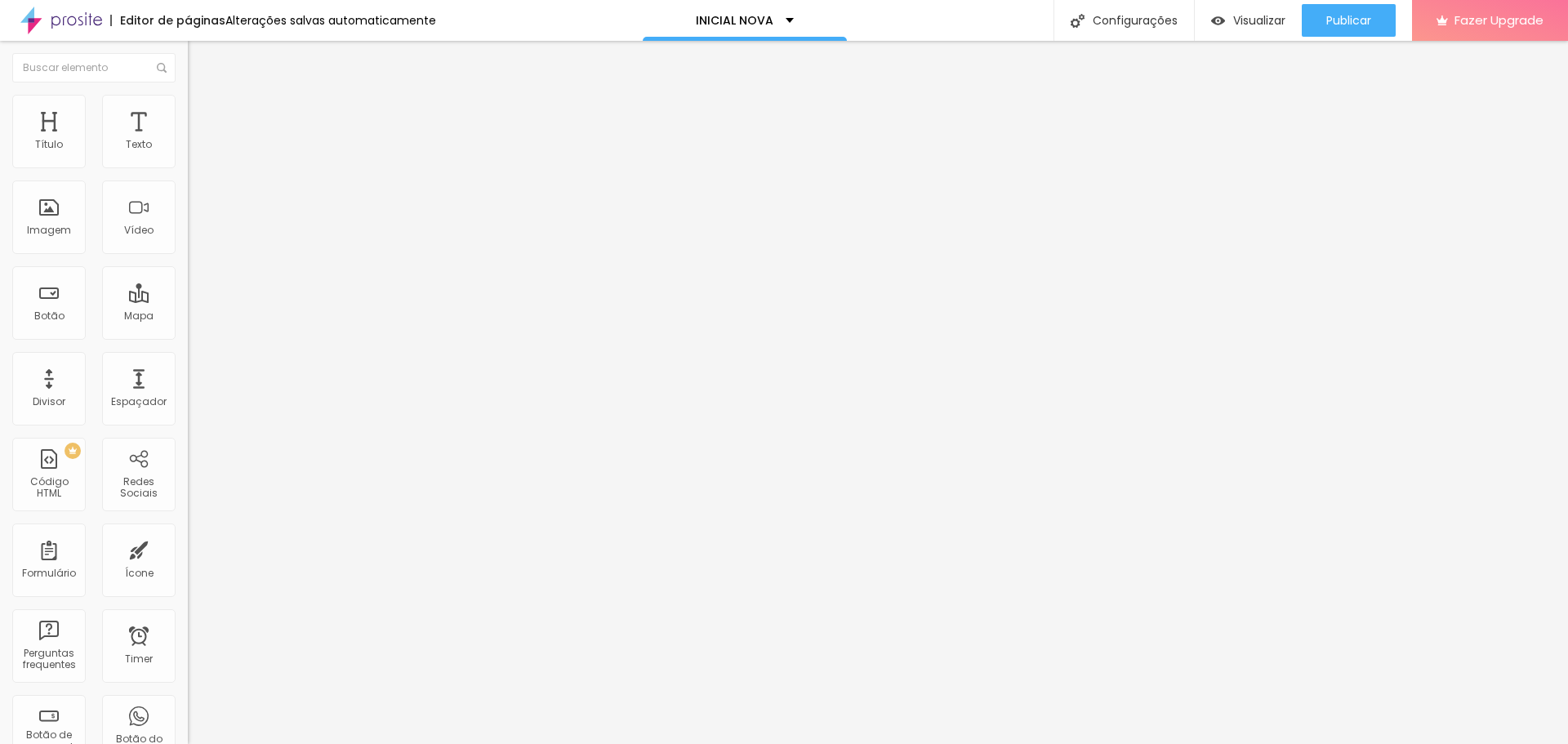
click at [203, 113] on span "Estilo" at bounding box center [215, 105] width 26 height 14
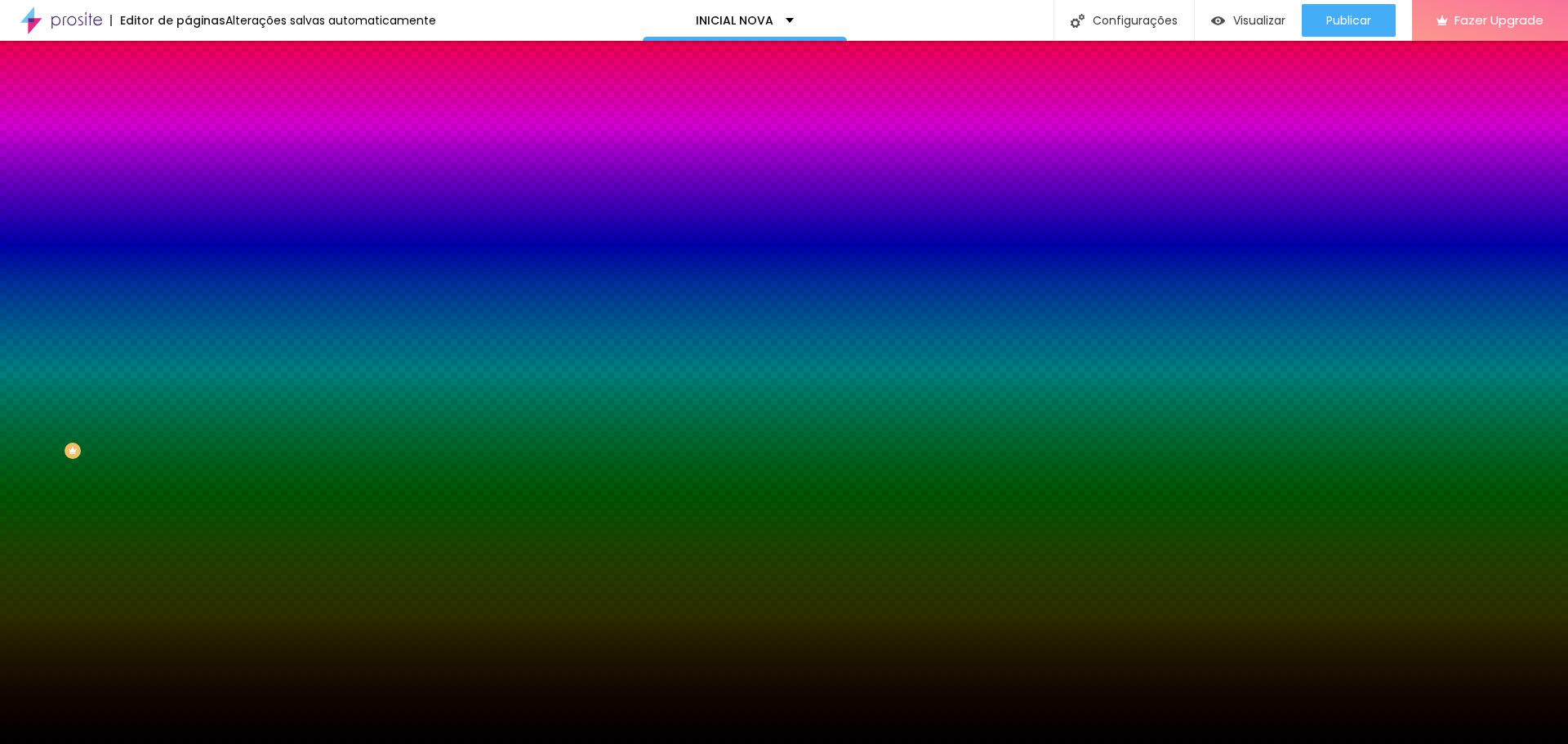
click at [188, 151] on span "Trocar imagem" at bounding box center [232, 143] width 89 height 14
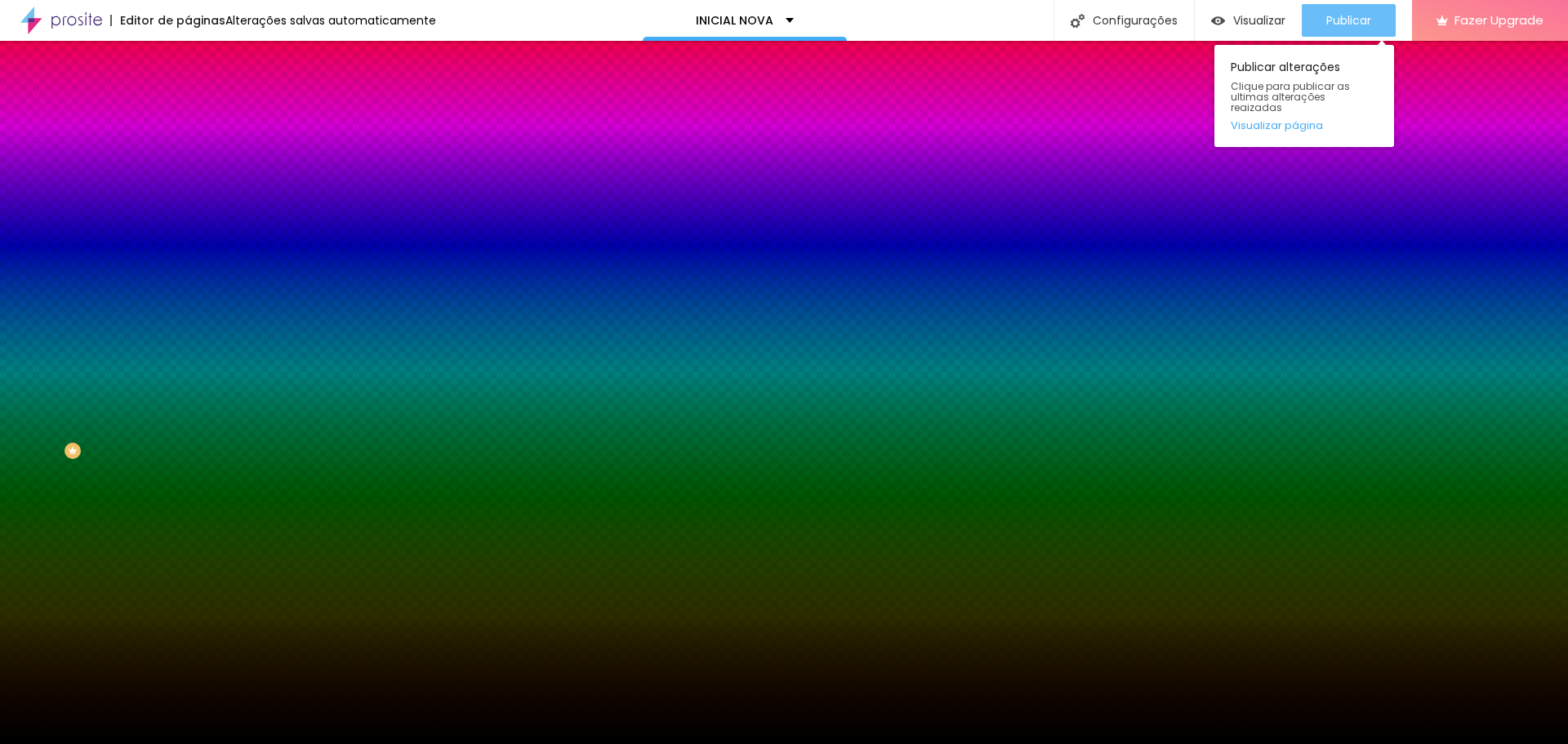
click at [1348, 22] on span "Publicar" at bounding box center [1348, 21] width 45 height 13
